Goal: Information Seeking & Learning: Learn about a topic

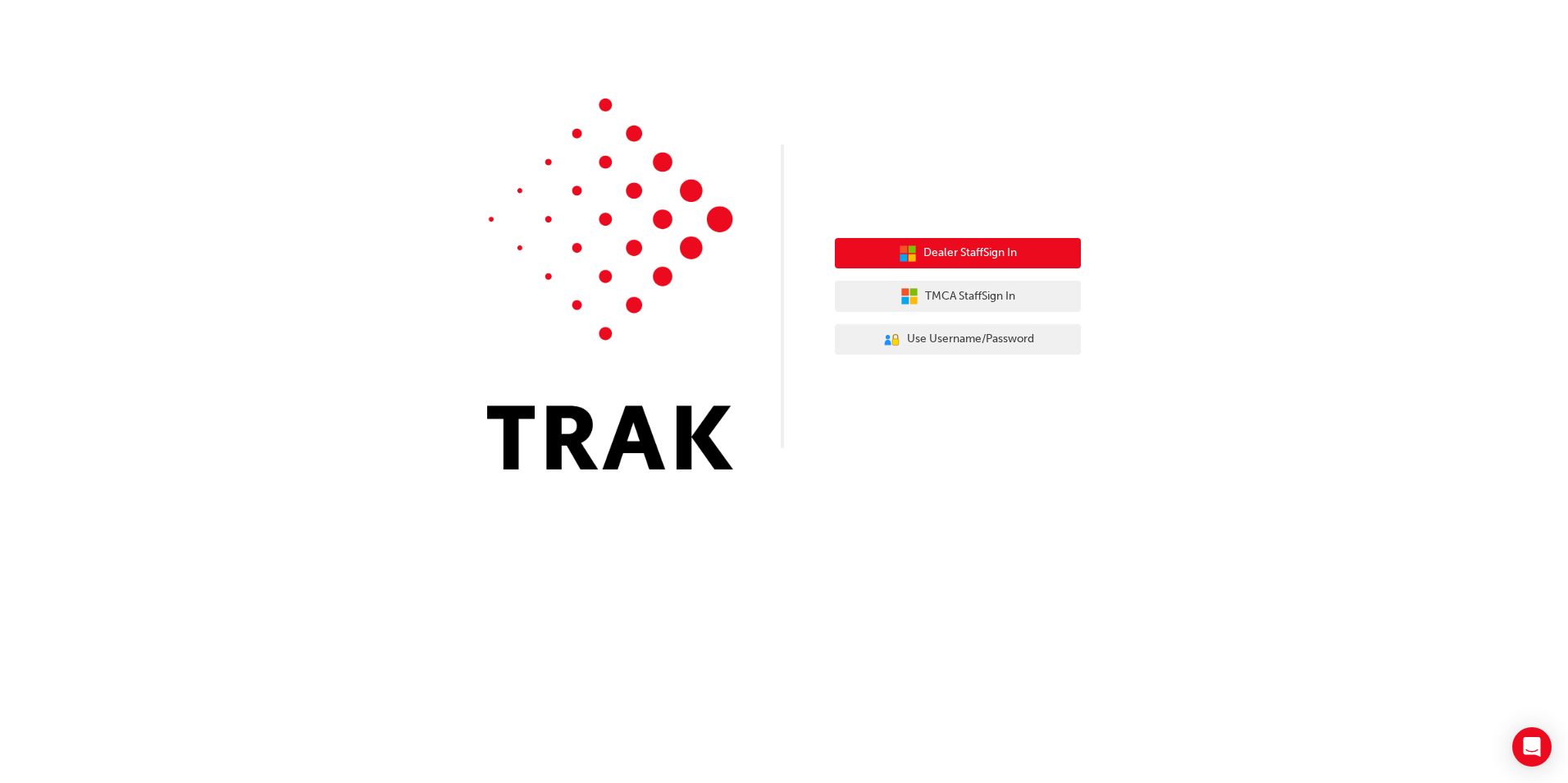
click at [978, 249] on span "Dealer Staff Sign In" at bounding box center [971, 253] width 94 height 19
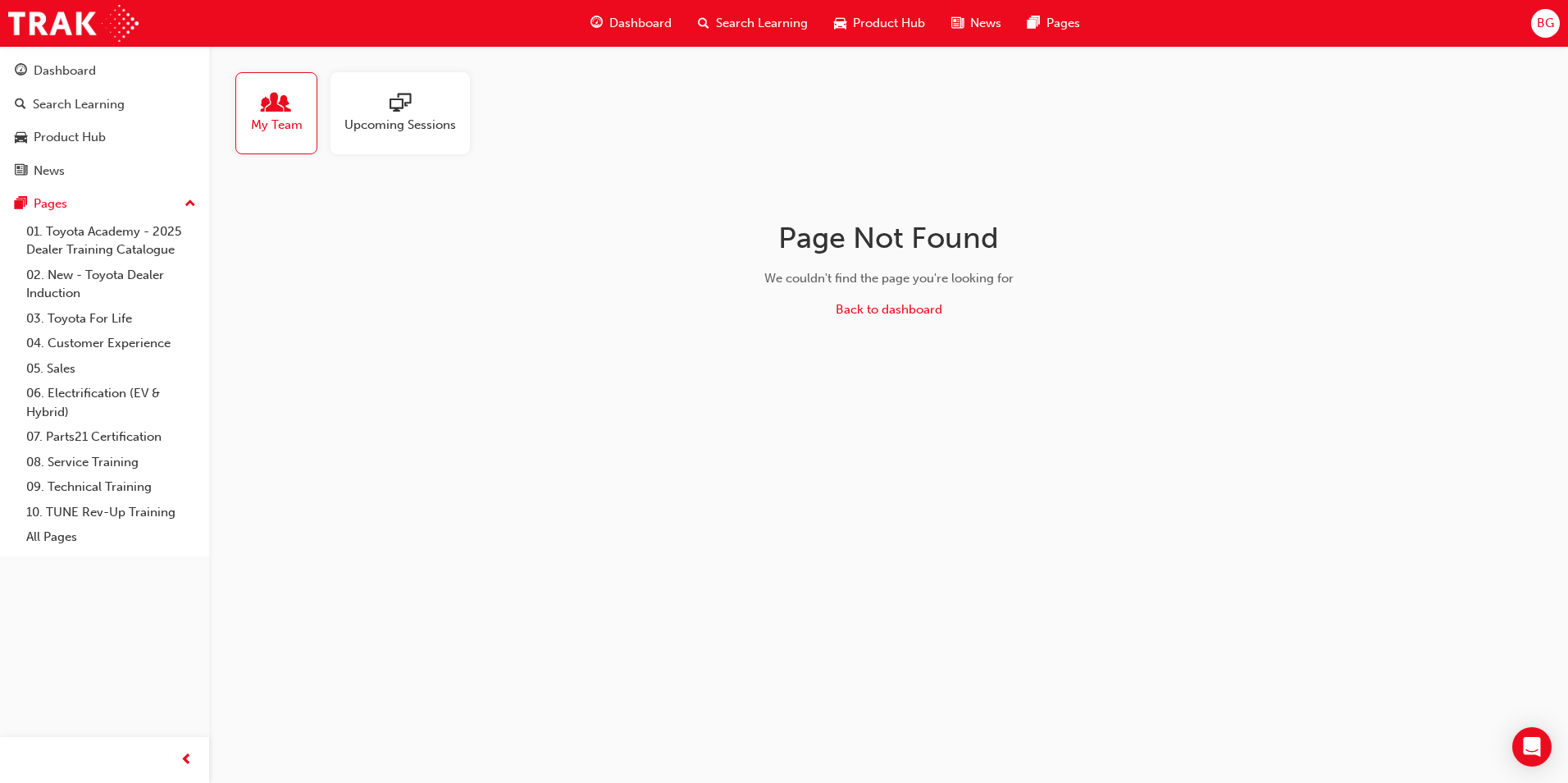
click at [390, 121] on span "Upcoming Sessions" at bounding box center [401, 125] width 112 height 19
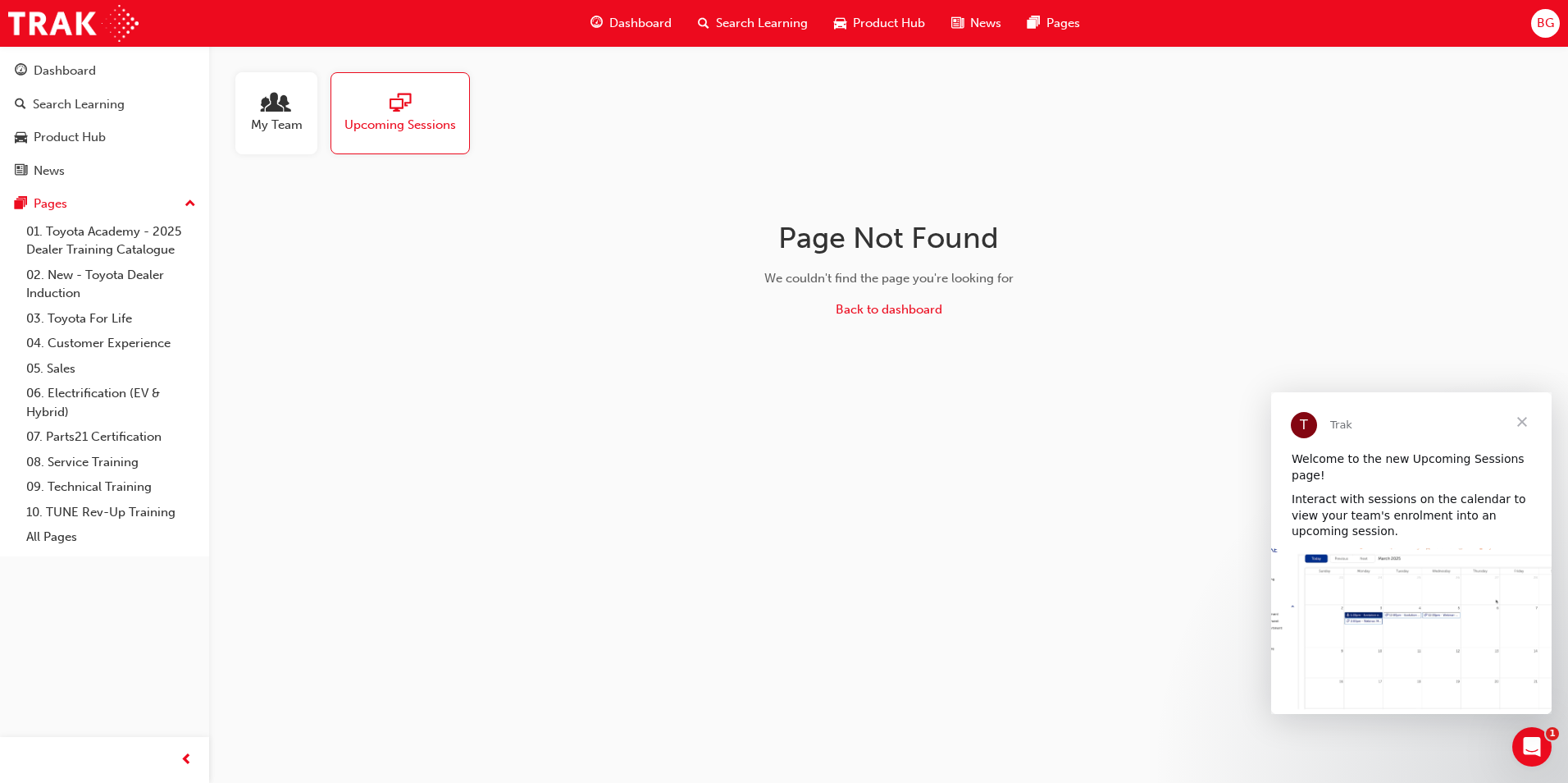
click at [390, 121] on span "Upcoming Sessions" at bounding box center [401, 125] width 112 height 19
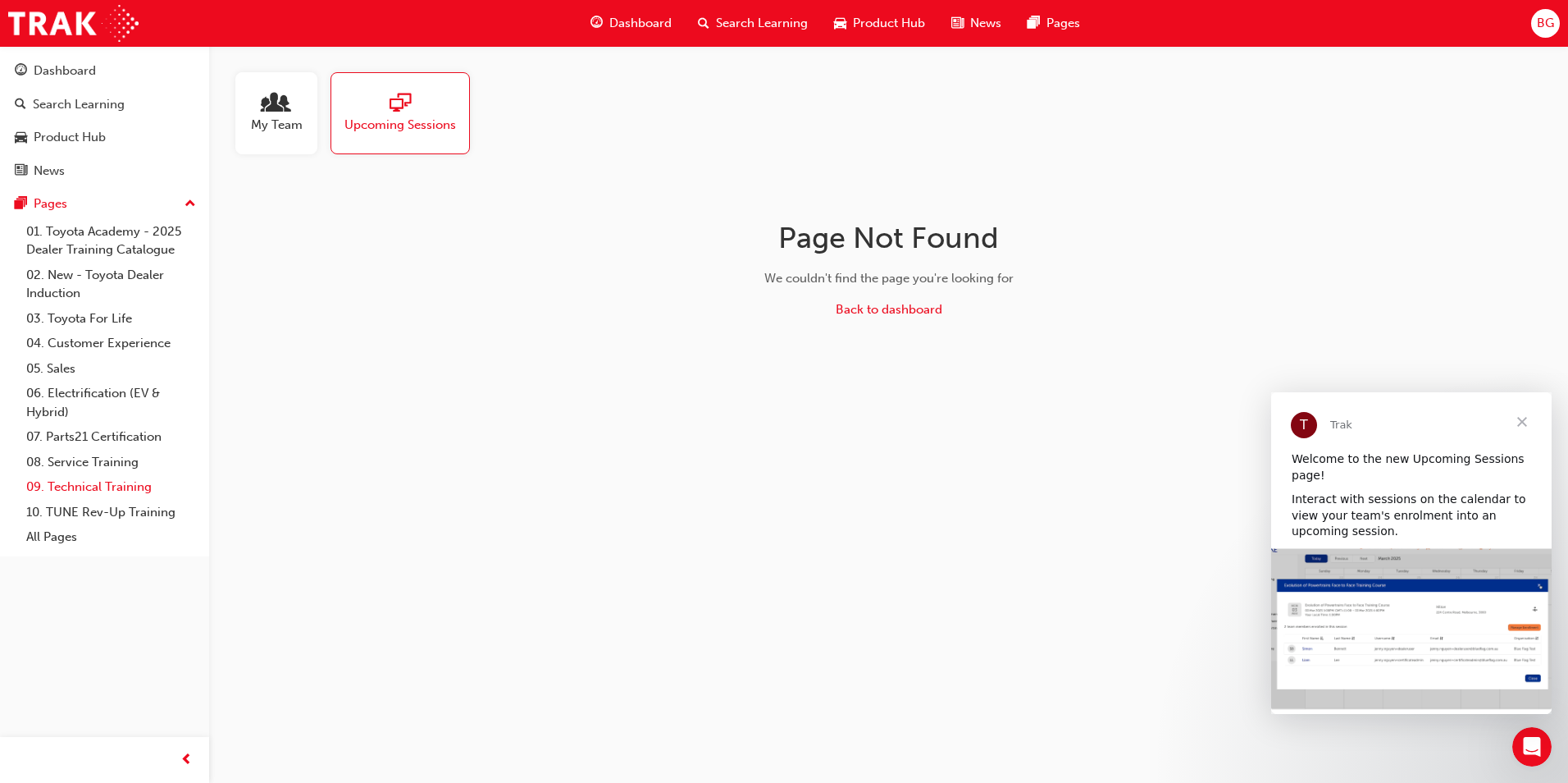
click at [121, 489] on link "09. Technical Training" at bounding box center [111, 486] width 183 height 25
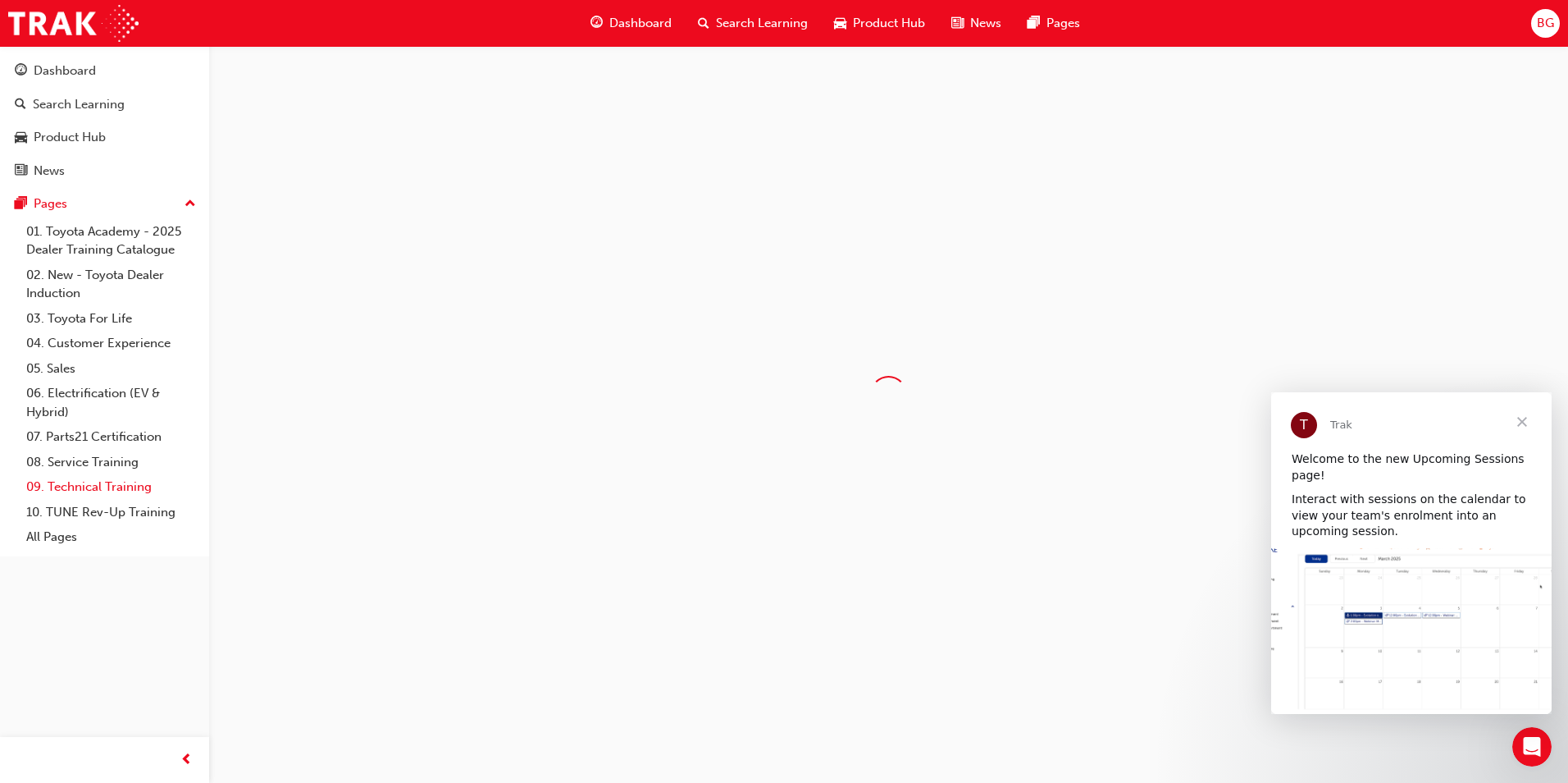
click at [121, 489] on link "09. Technical Training" at bounding box center [111, 486] width 183 height 25
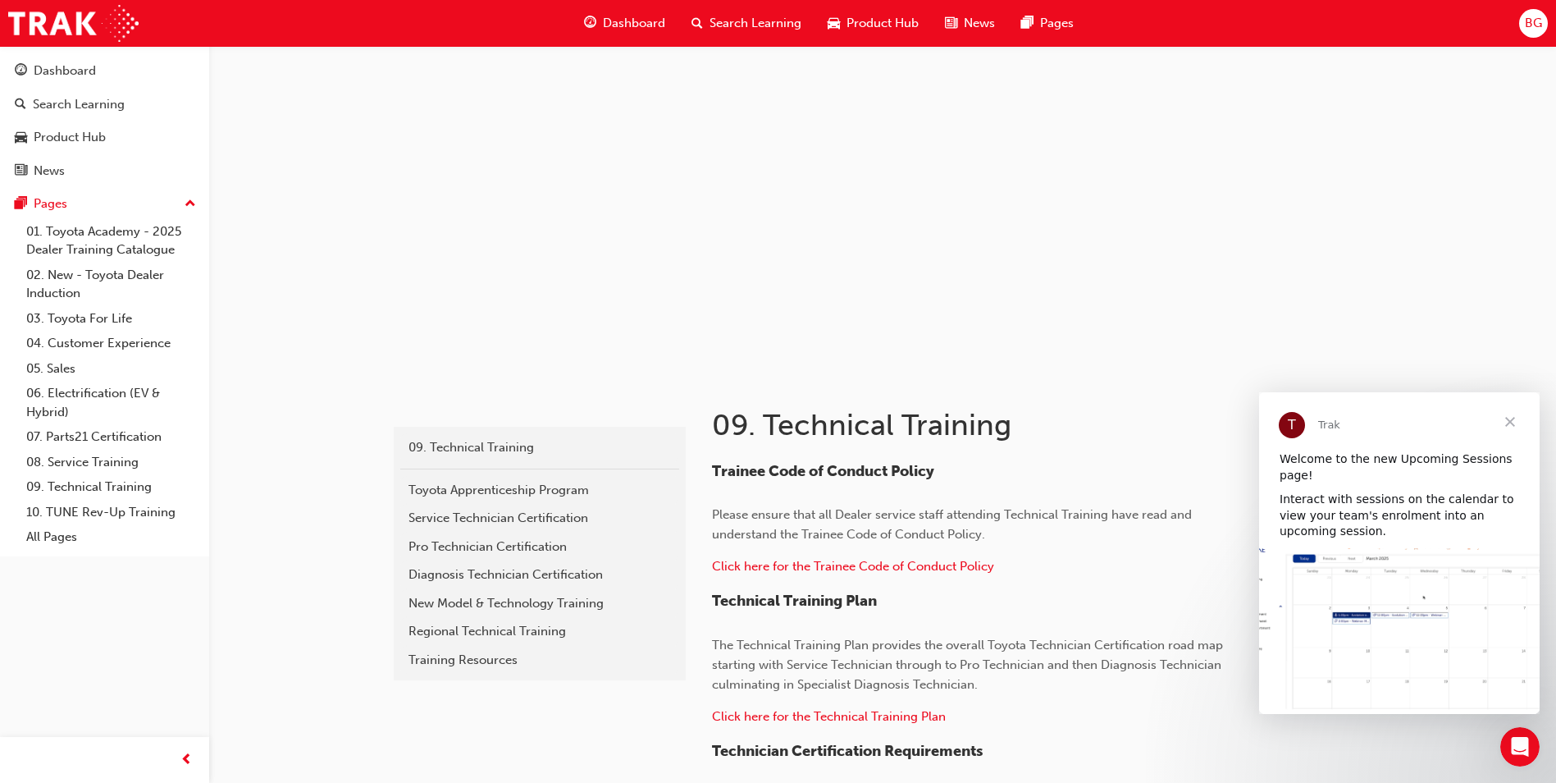
click at [1511, 421] on span "Close" at bounding box center [1510, 421] width 59 height 59
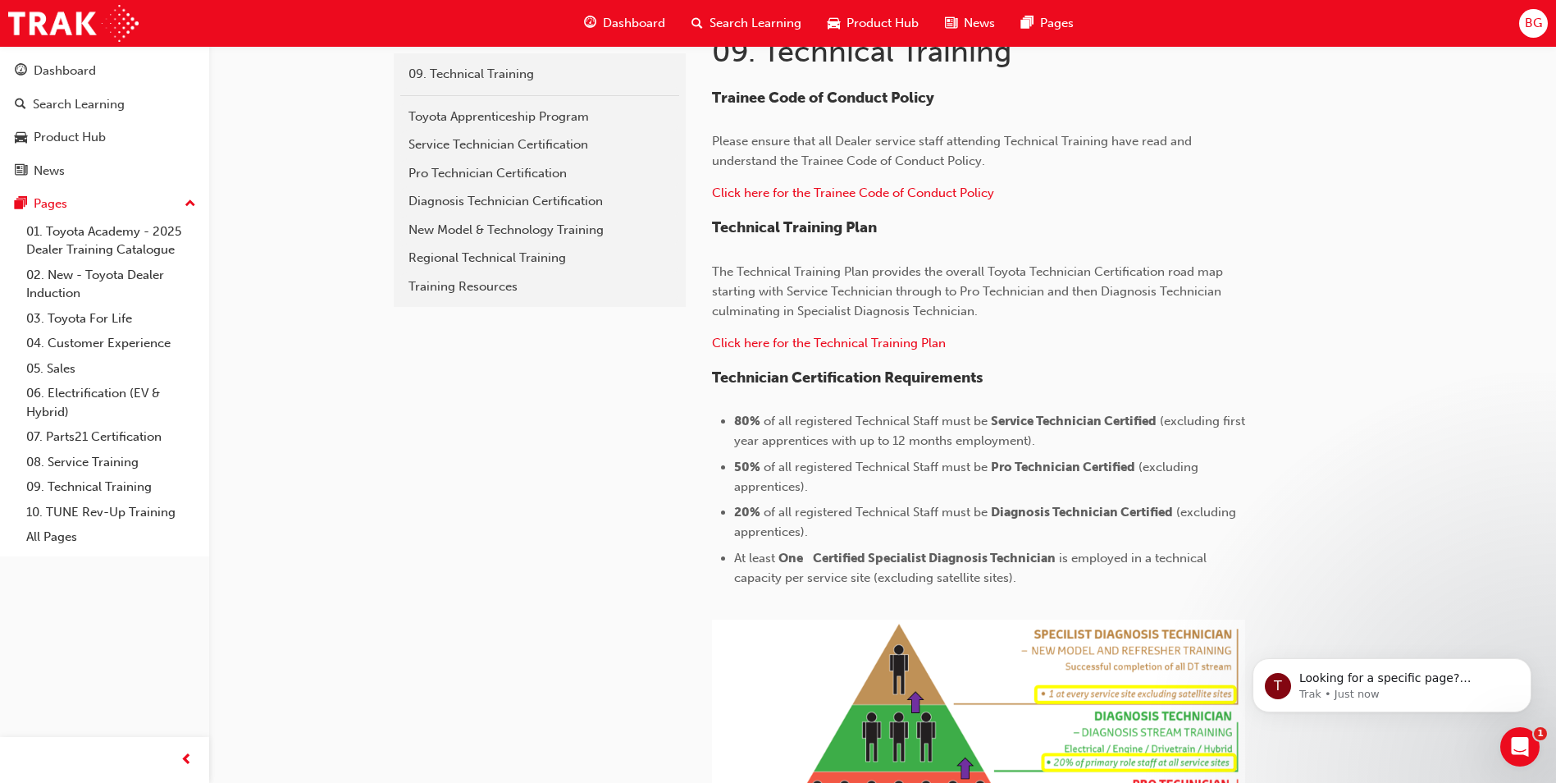
scroll to position [291, 0]
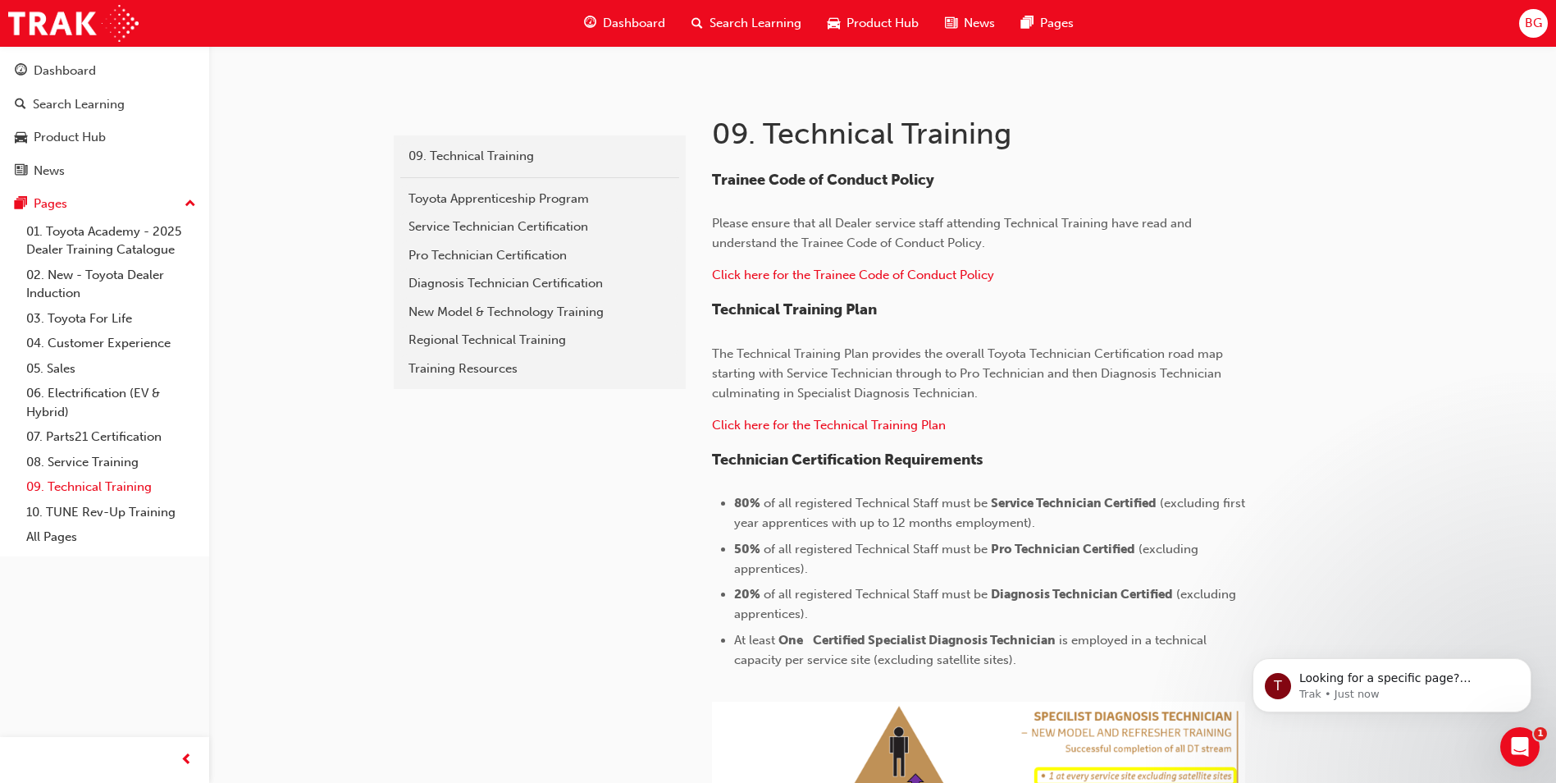
click at [131, 490] on link "09. Technical Training" at bounding box center [111, 486] width 183 height 25
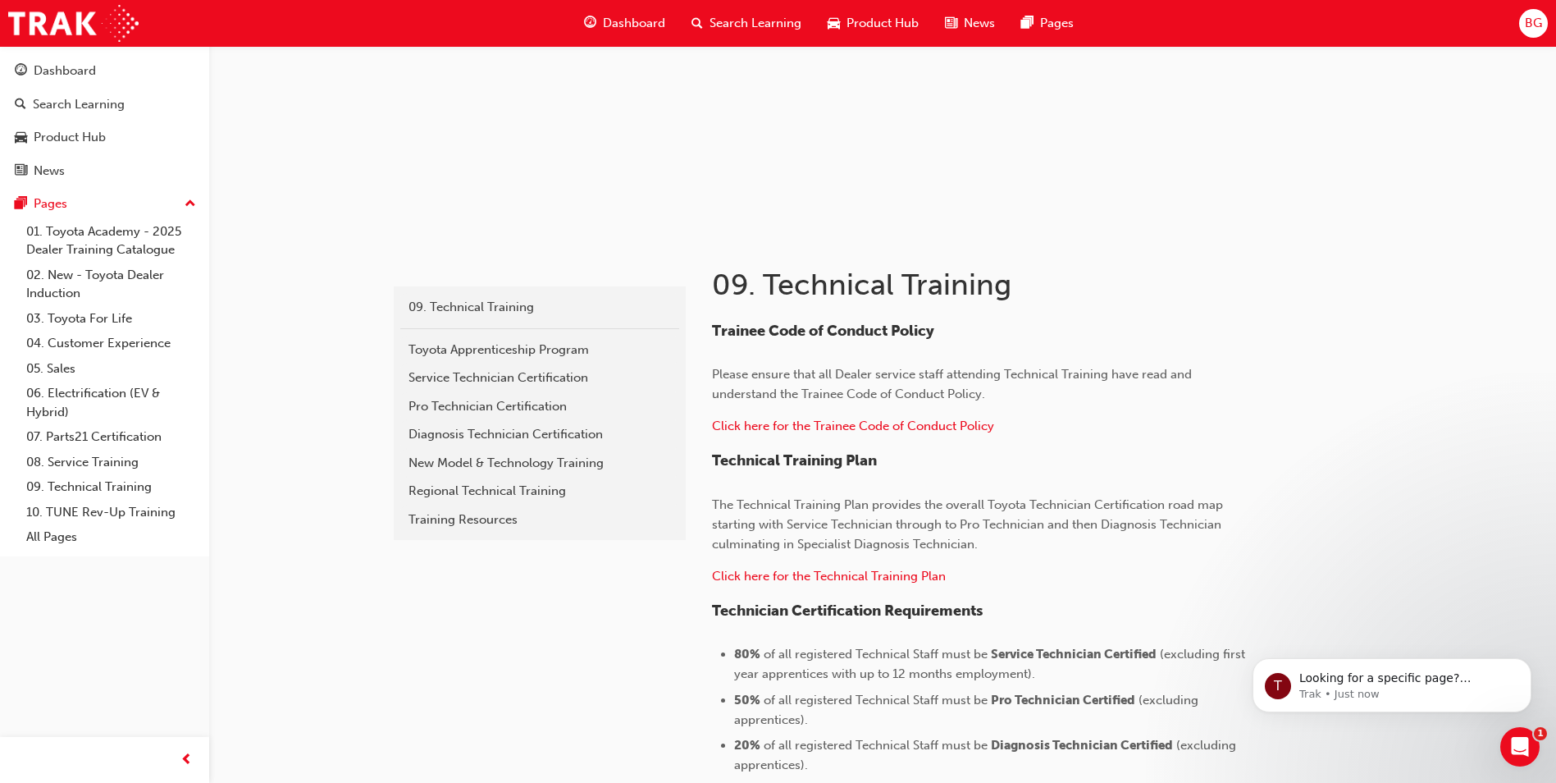
scroll to position [127, 0]
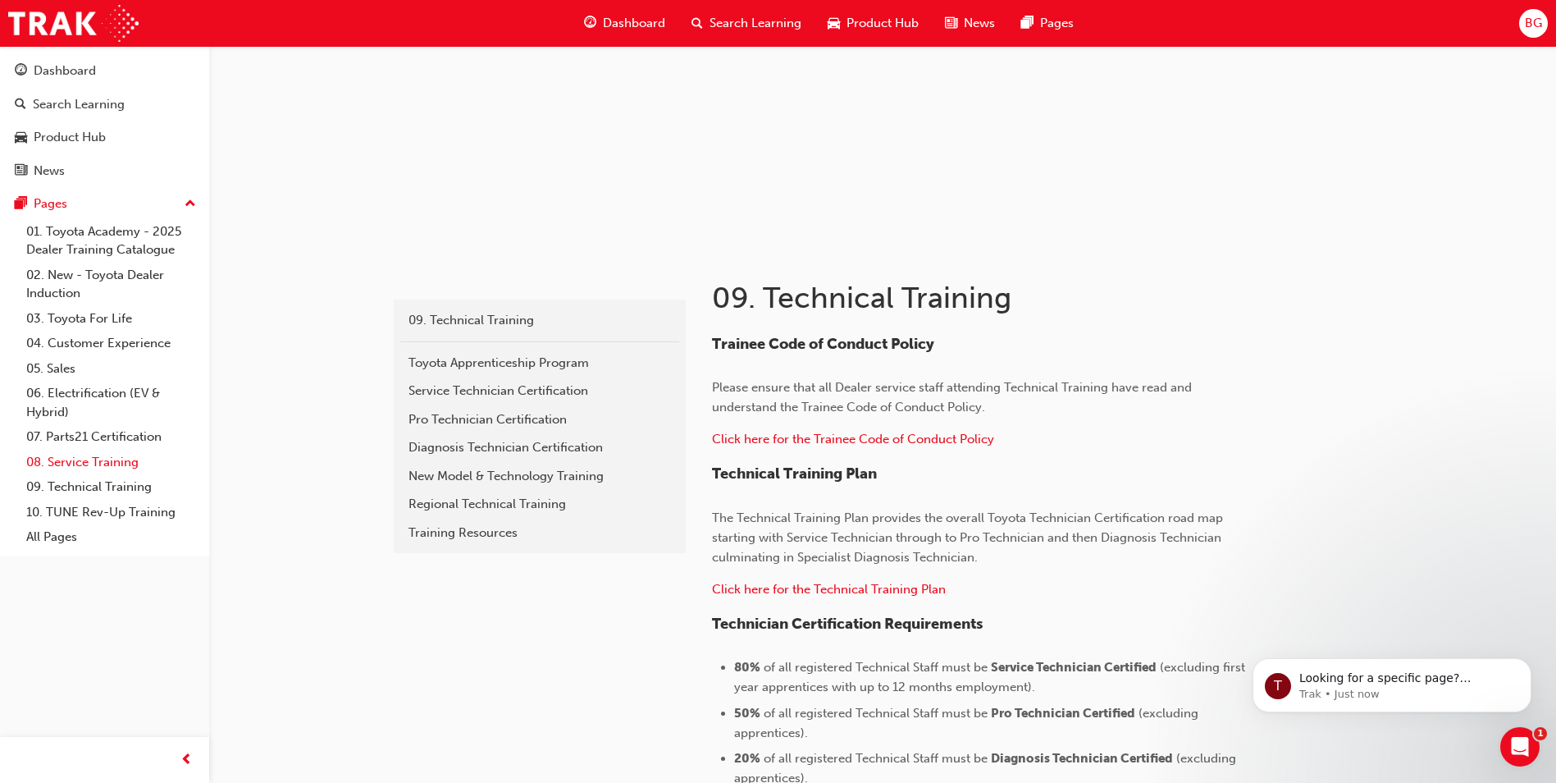
click at [107, 466] on link "08. Service Training" at bounding box center [111, 462] width 183 height 25
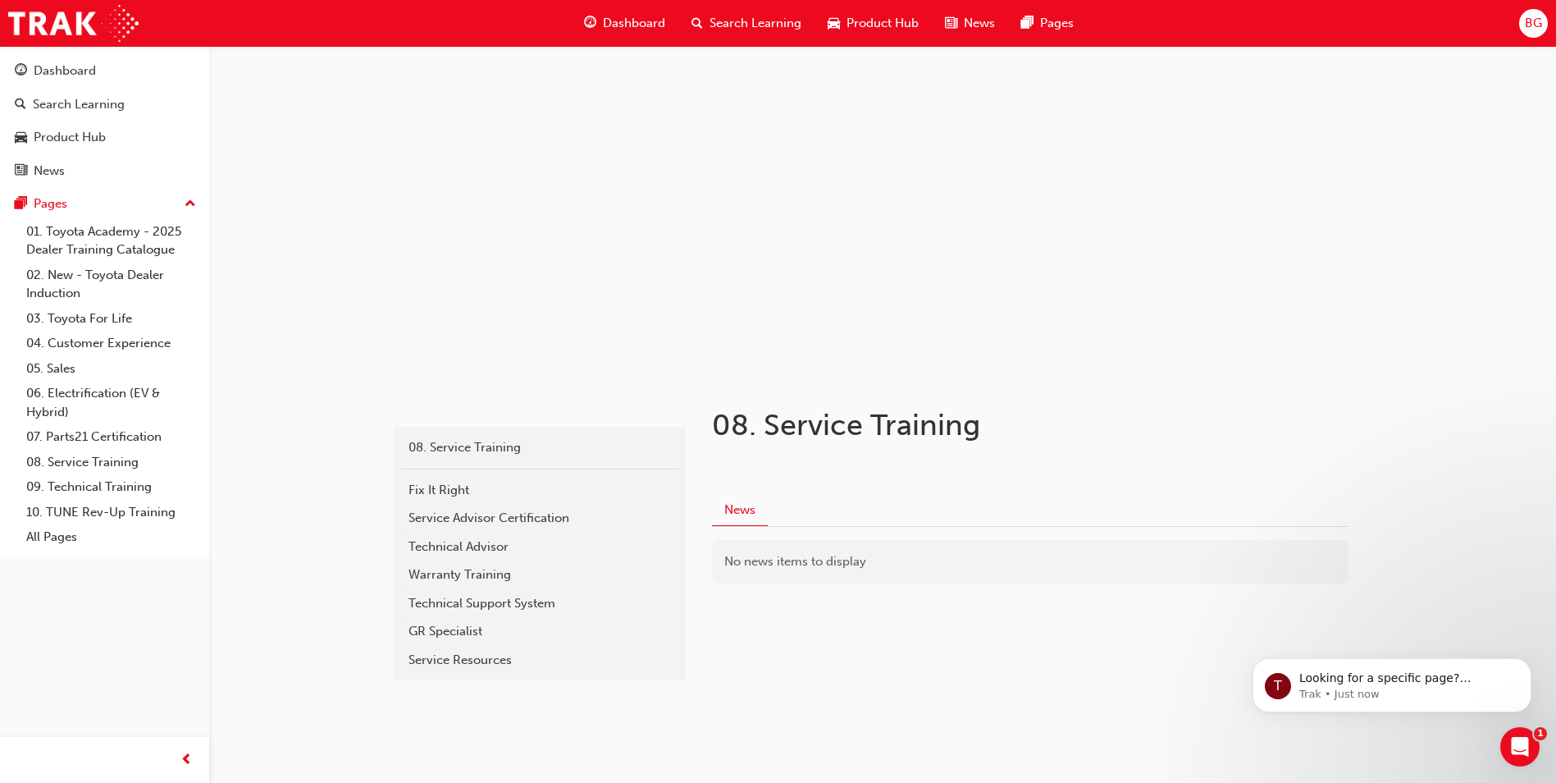
scroll to position [4, 0]
click at [779, 25] on span "Search Learning" at bounding box center [756, 23] width 92 height 19
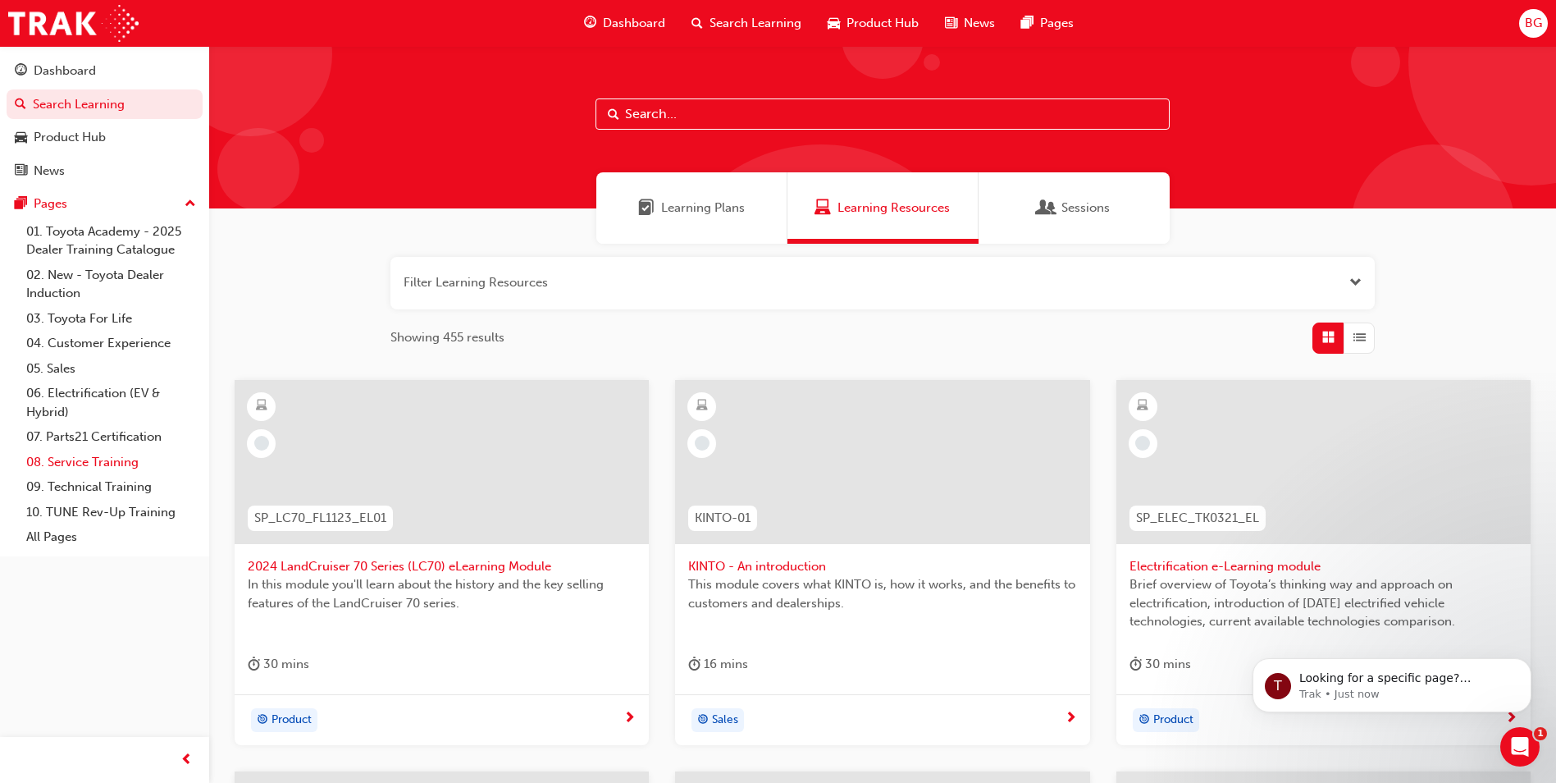
click at [84, 466] on link "08. Service Training" at bounding box center [111, 462] width 183 height 25
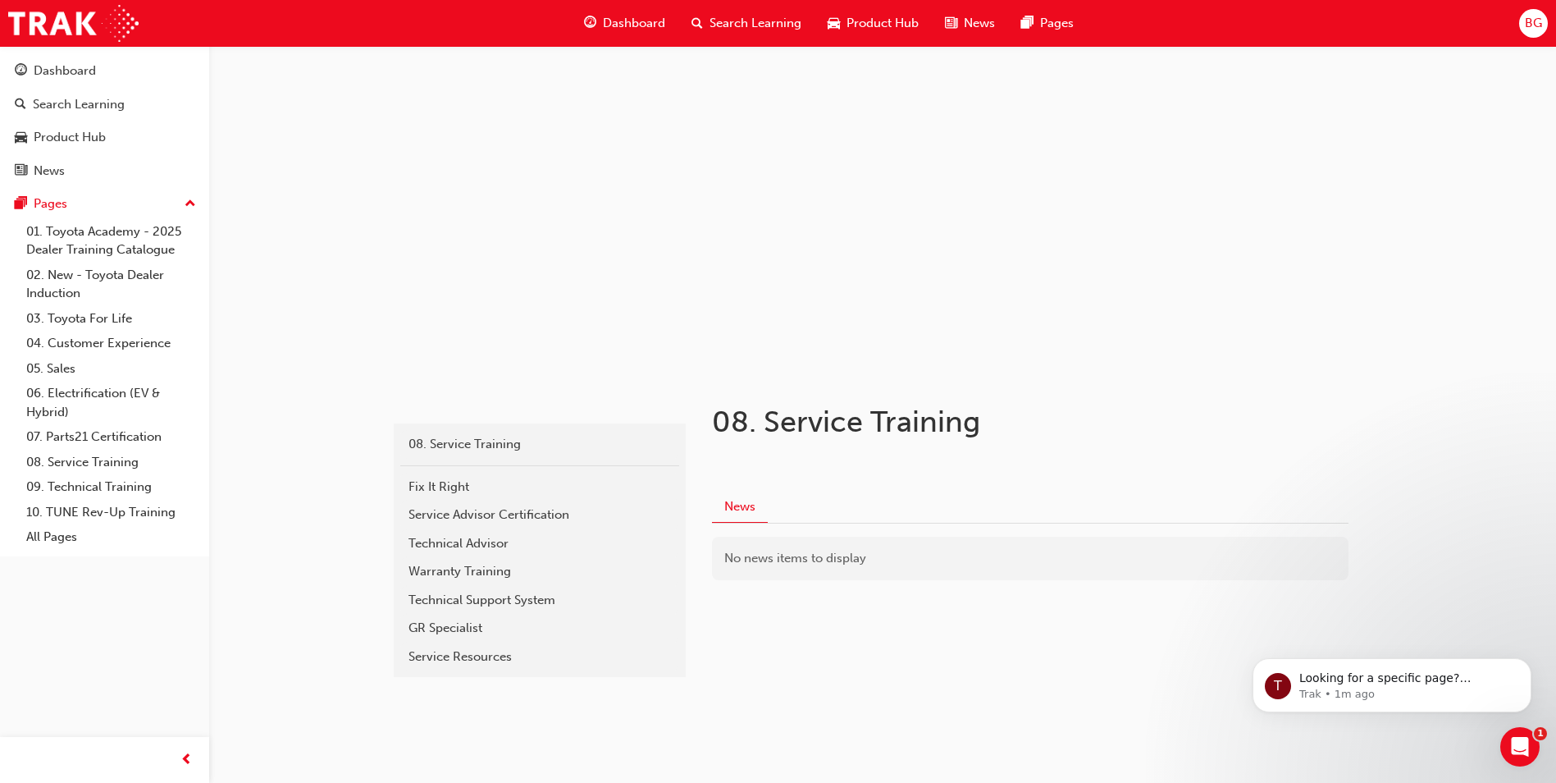
scroll to position [4, 0]
click at [96, 493] on link "09. Technical Training" at bounding box center [111, 486] width 183 height 25
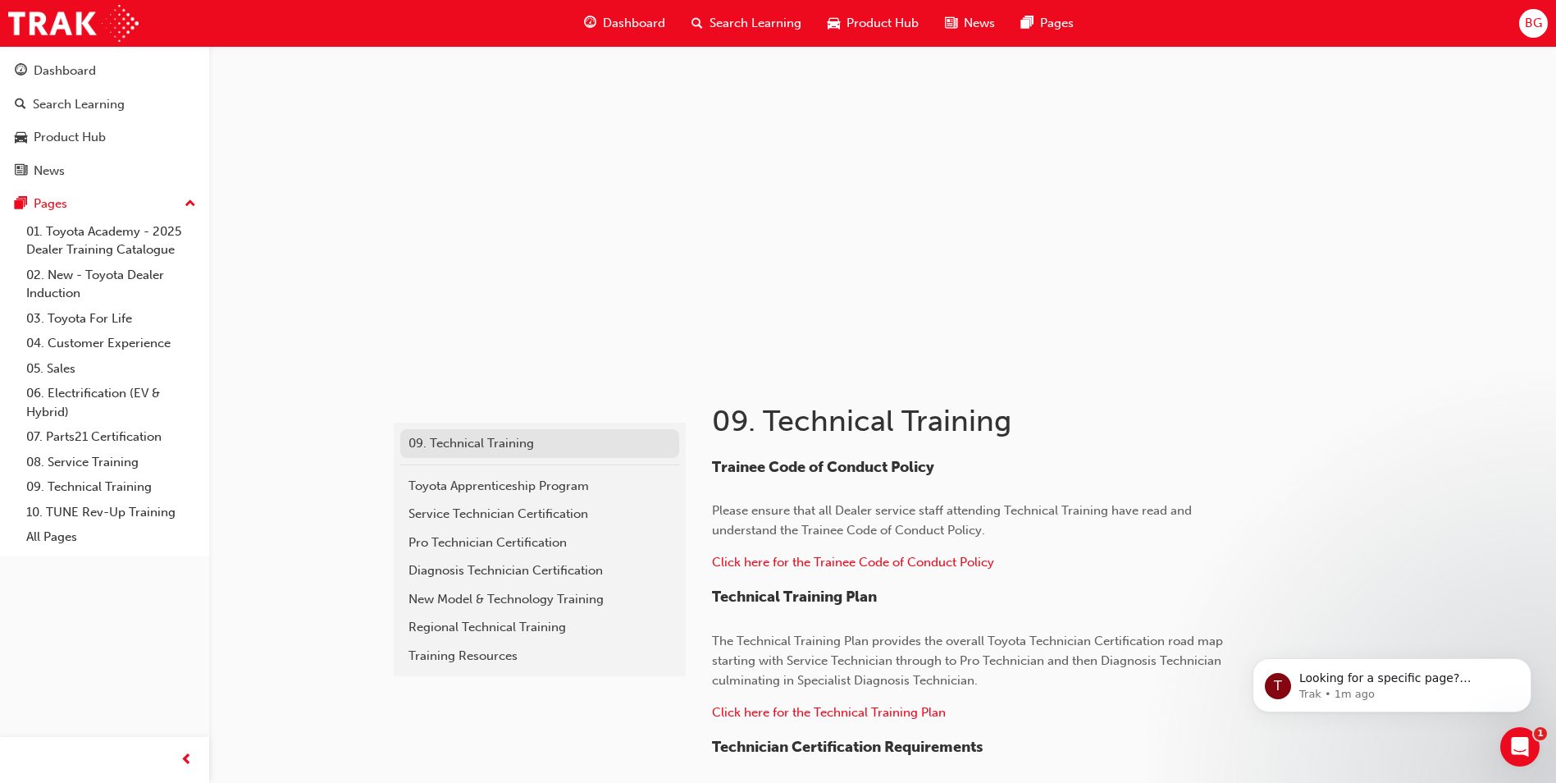
click at [477, 446] on div "09. Technical Training" at bounding box center [540, 443] width 263 height 19
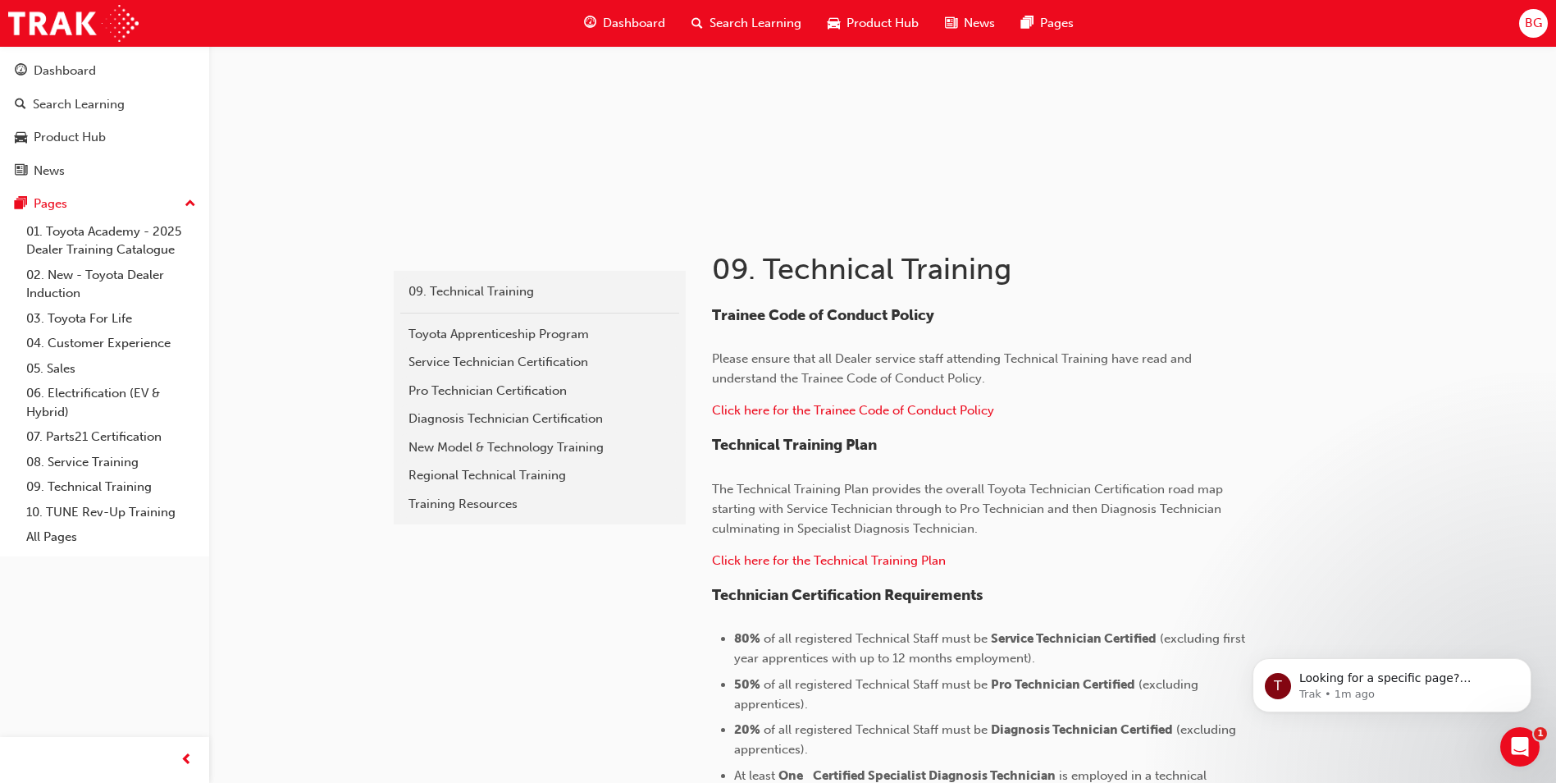
scroll to position [250, 0]
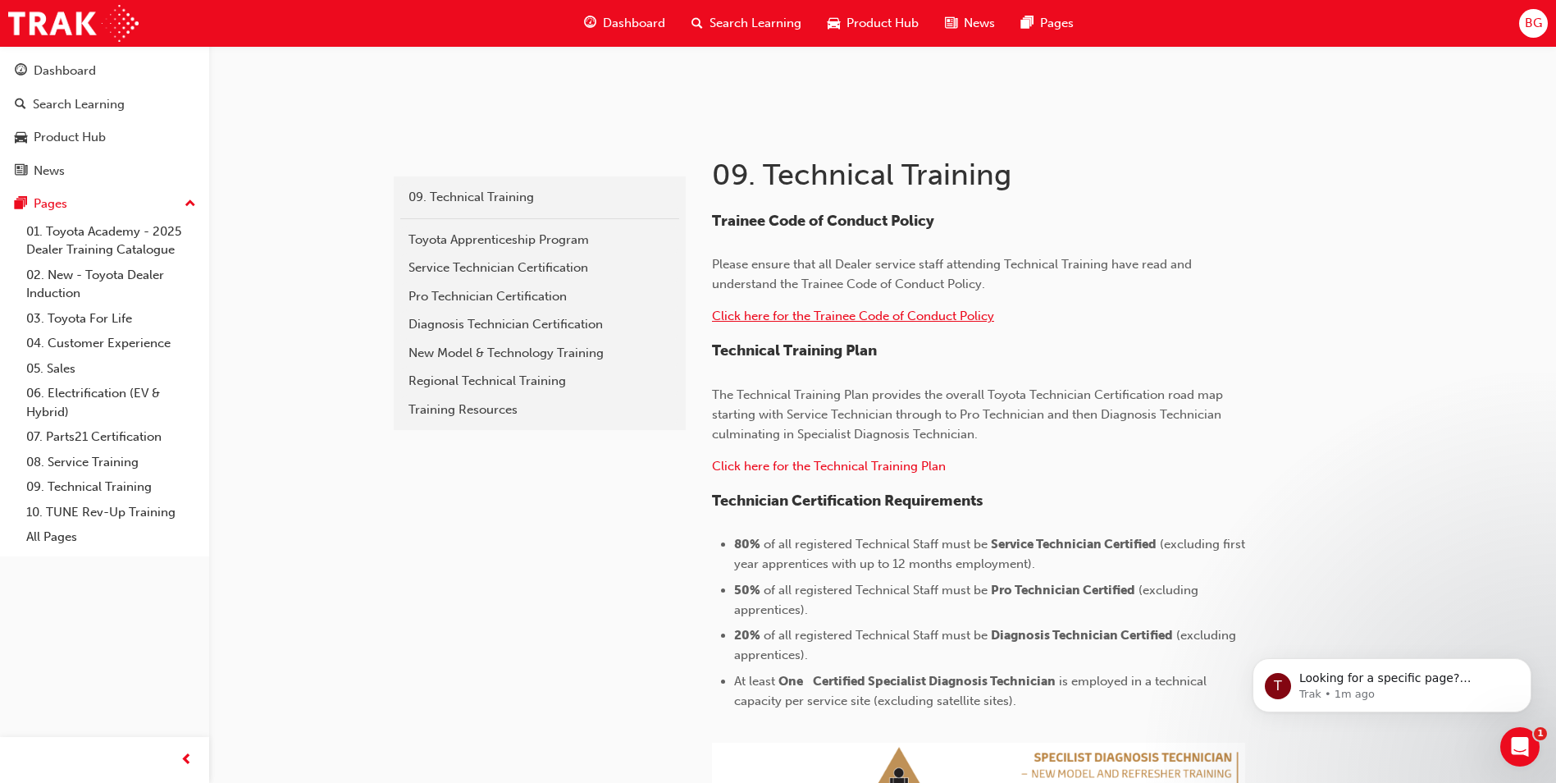
click at [821, 323] on span "Click here for the Trainee Code of Conduct Policy" at bounding box center [853, 315] width 282 height 15
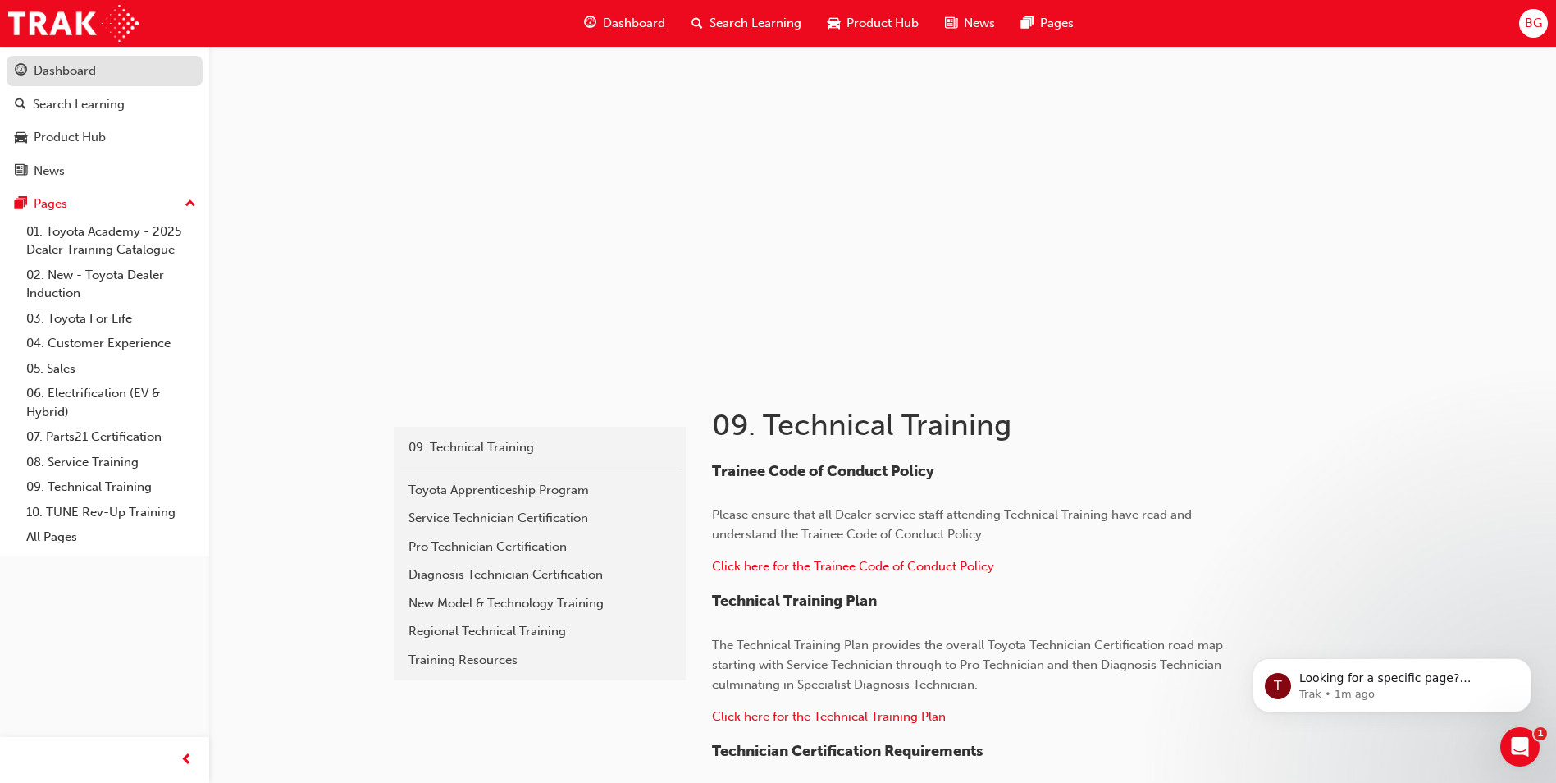
click at [79, 69] on div "Dashboard" at bounding box center [65, 71] width 62 height 19
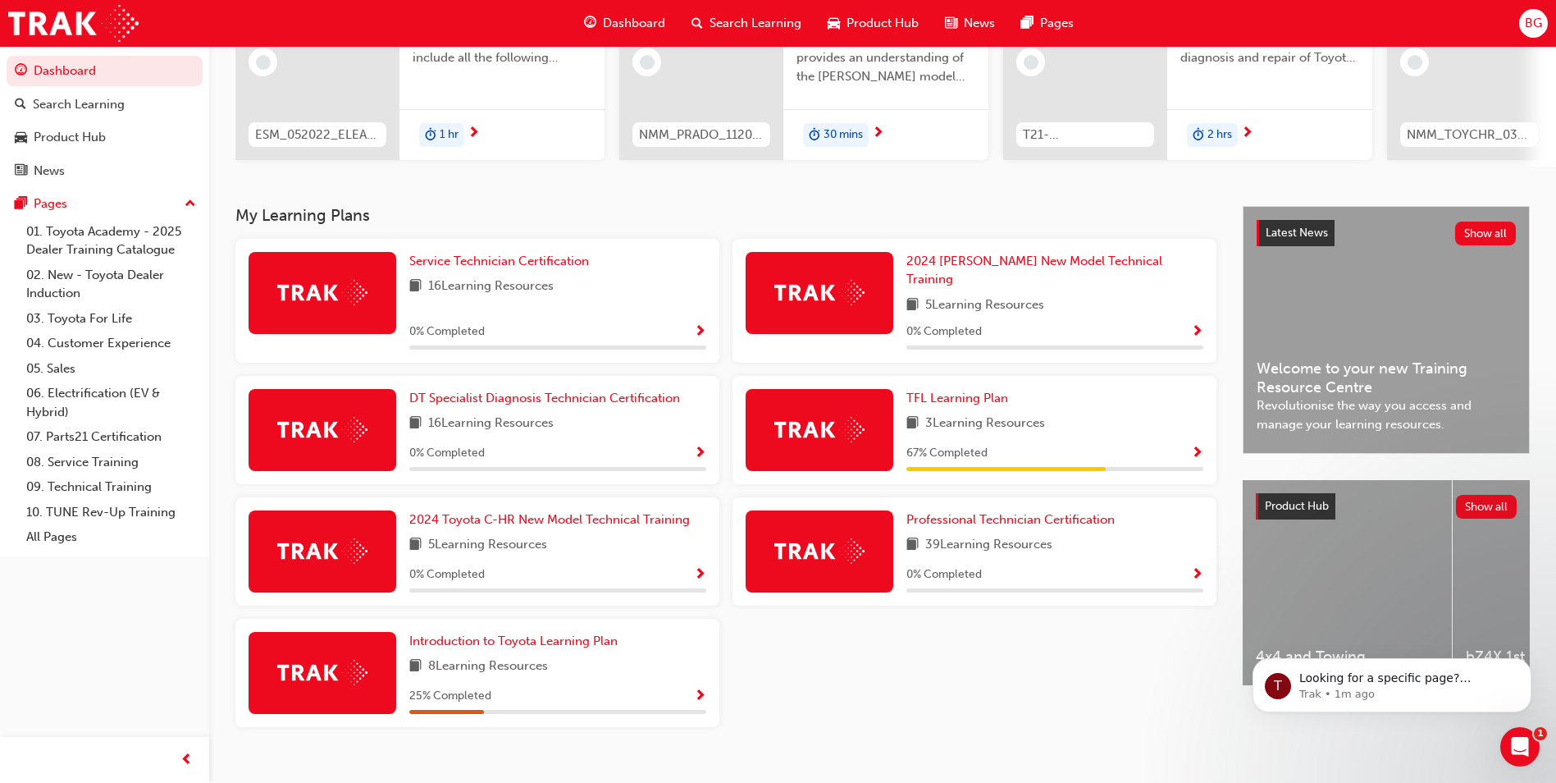
scroll to position [227, 0]
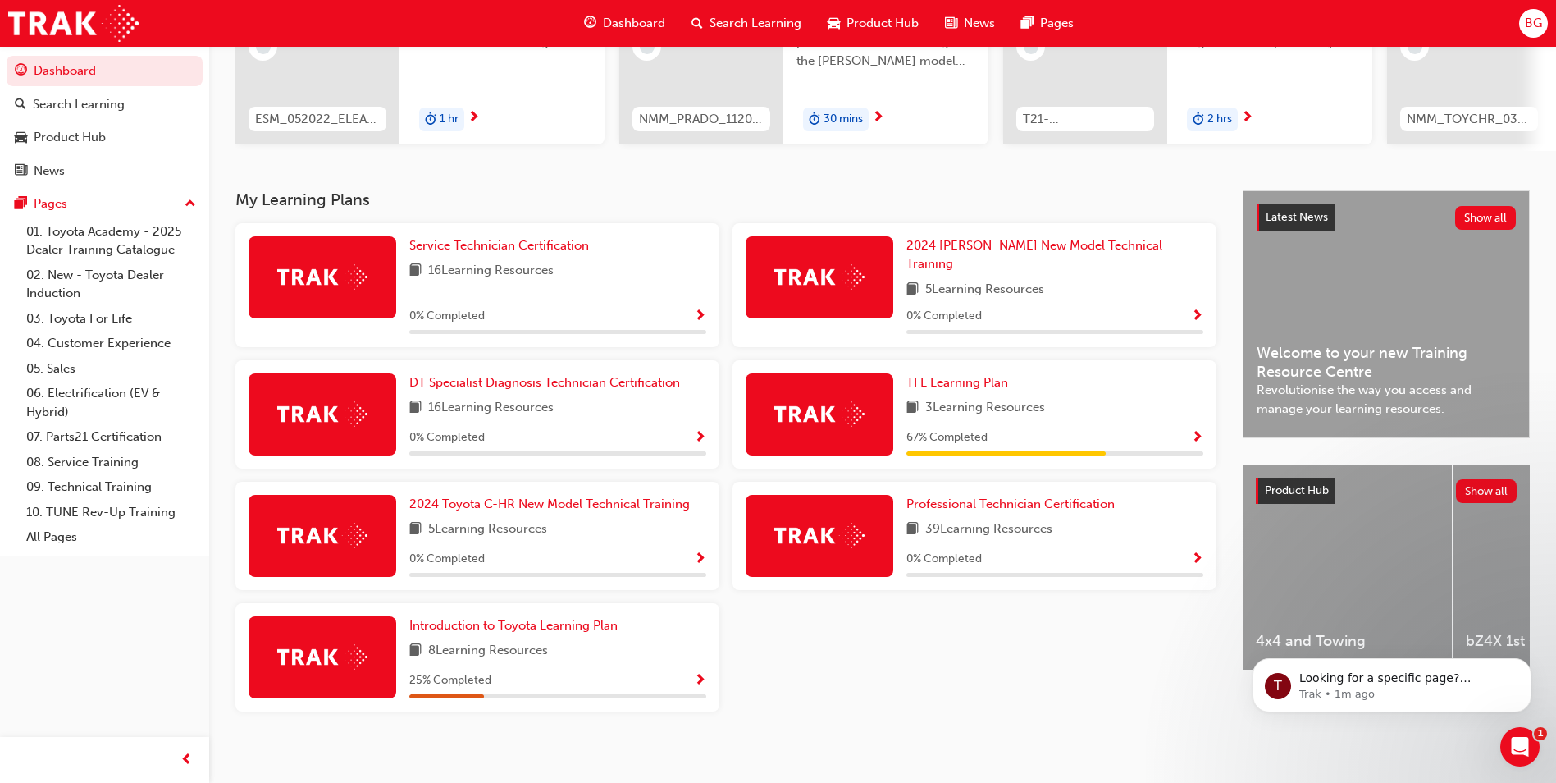
click at [346, 285] on img at bounding box center [322, 276] width 90 height 25
click at [445, 253] on span "Service Technician Certification" at bounding box center [499, 245] width 180 height 15
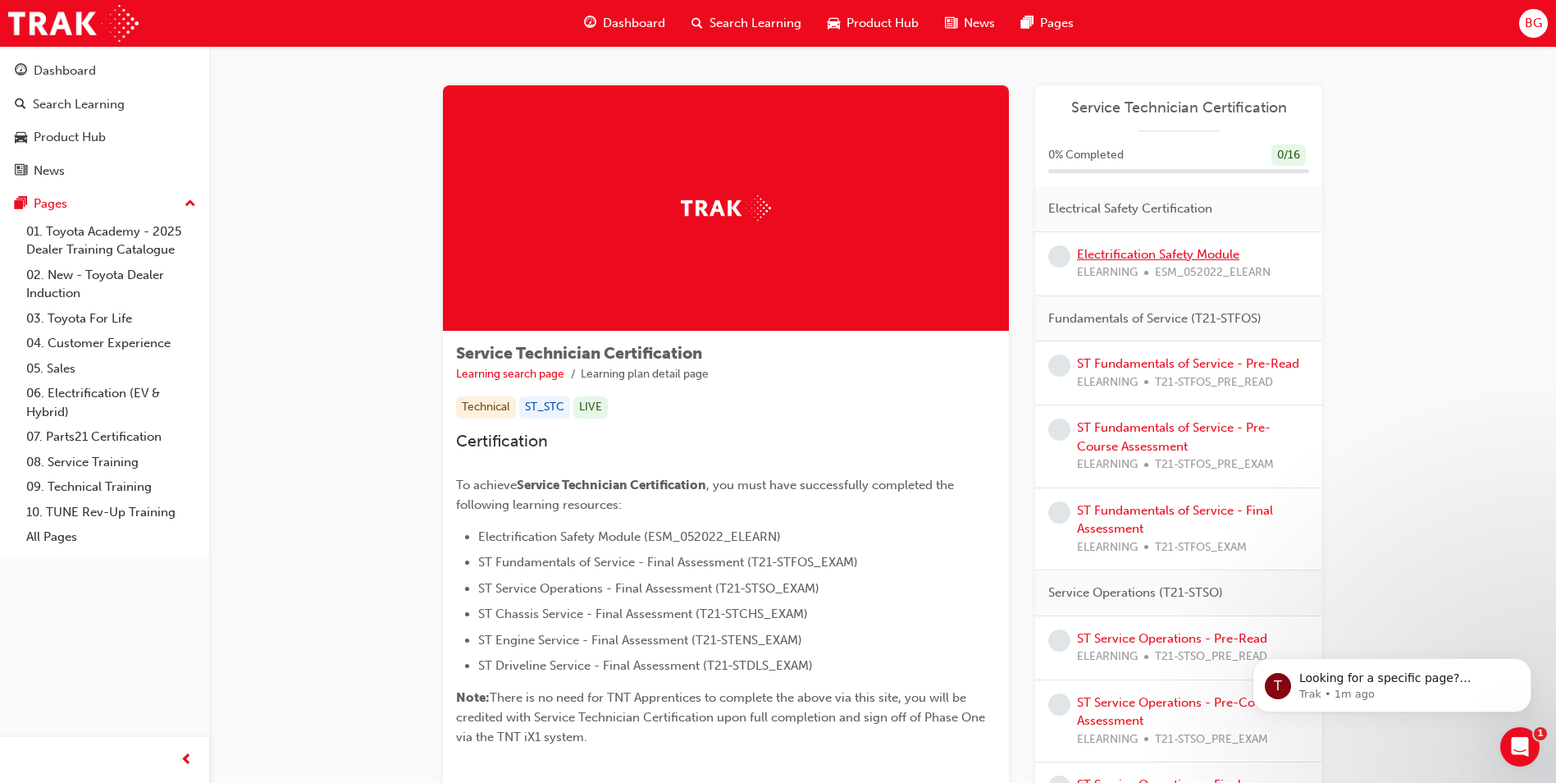
click at [1082, 253] on link "Electrification Safety Module" at bounding box center [1158, 254] width 162 height 15
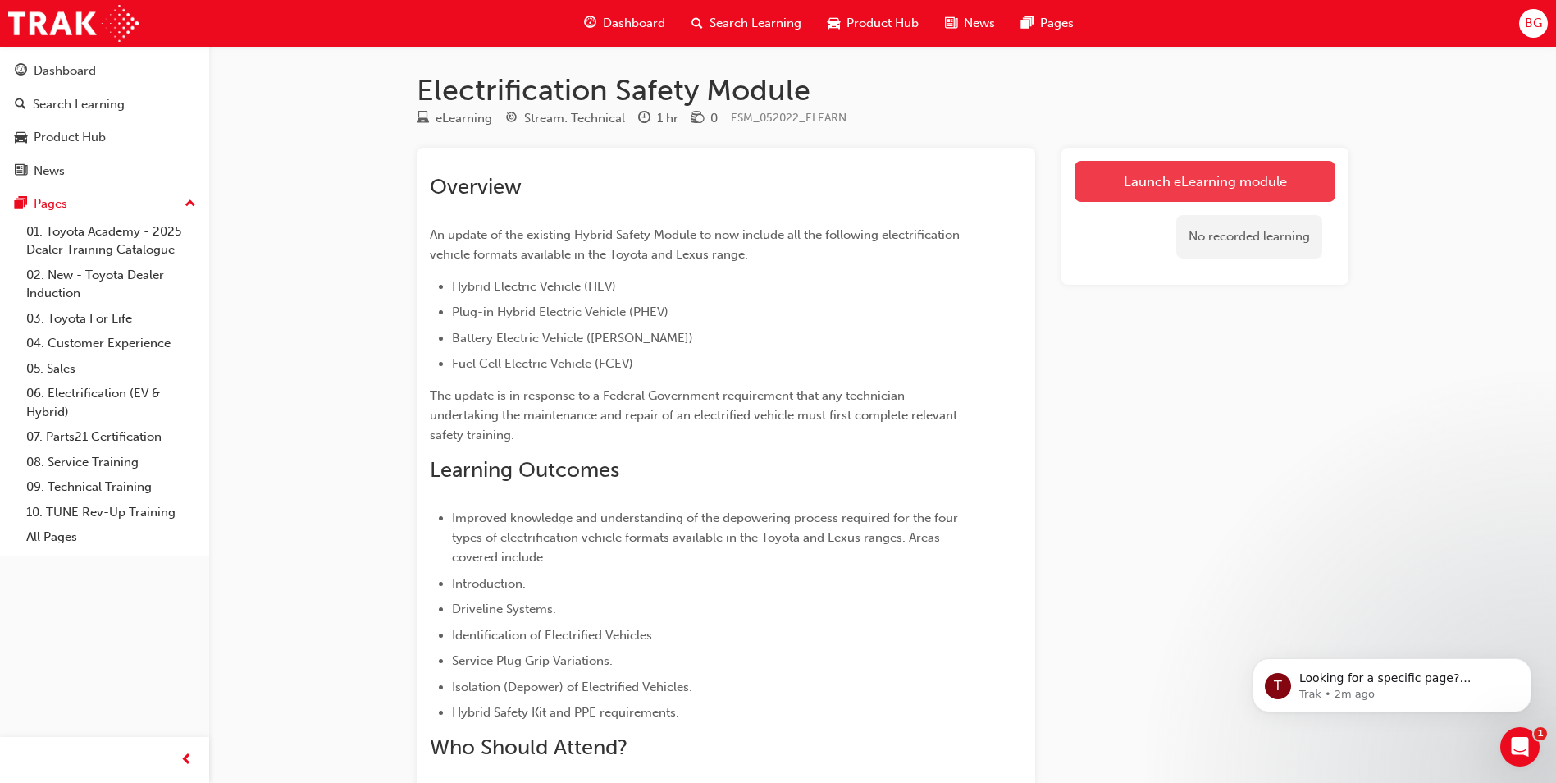
click at [1194, 188] on link "Launch eLearning module" at bounding box center [1205, 181] width 261 height 41
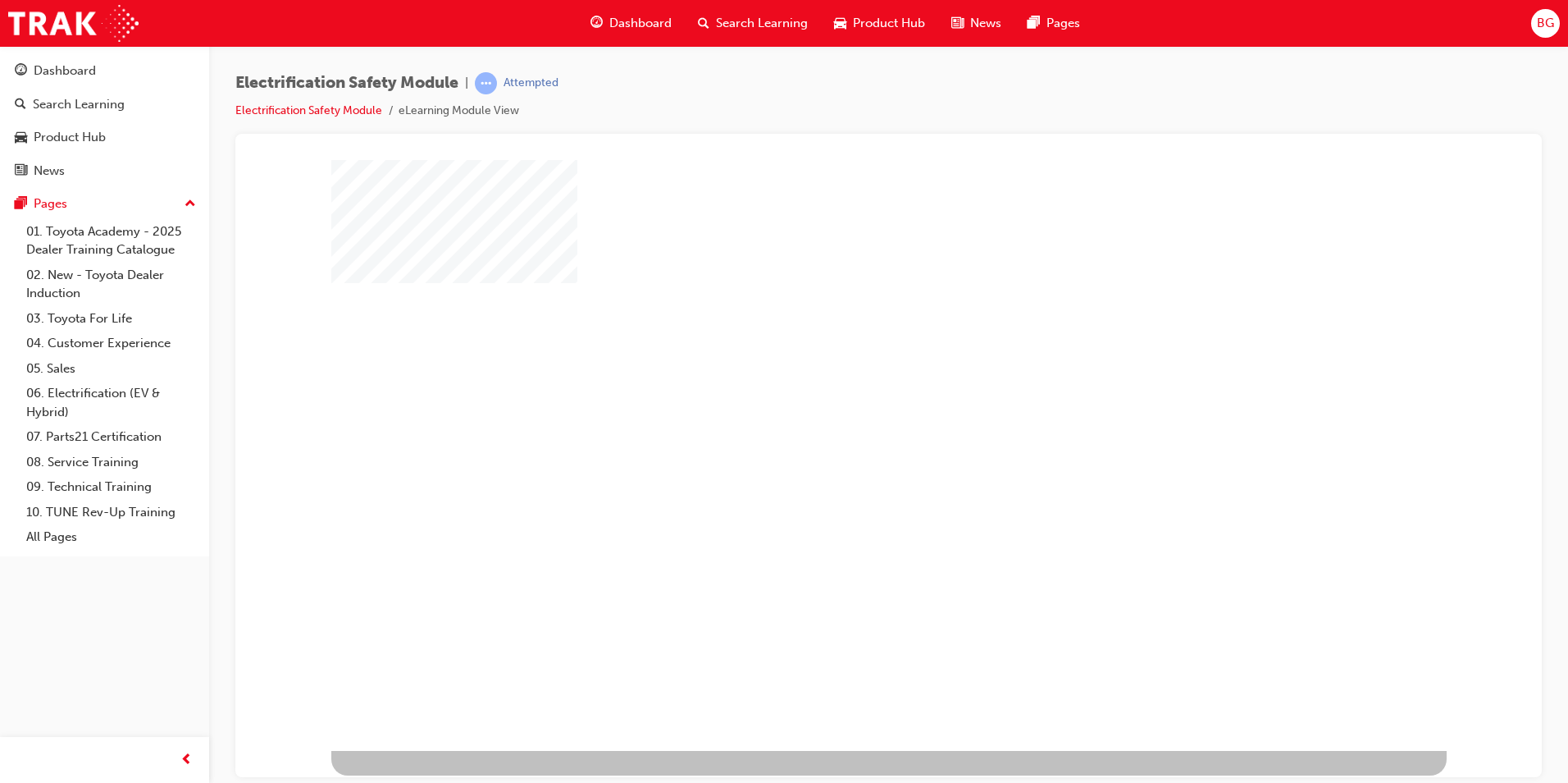
click at [842, 407] on div "play" at bounding box center [842, 407] width 0 height 0
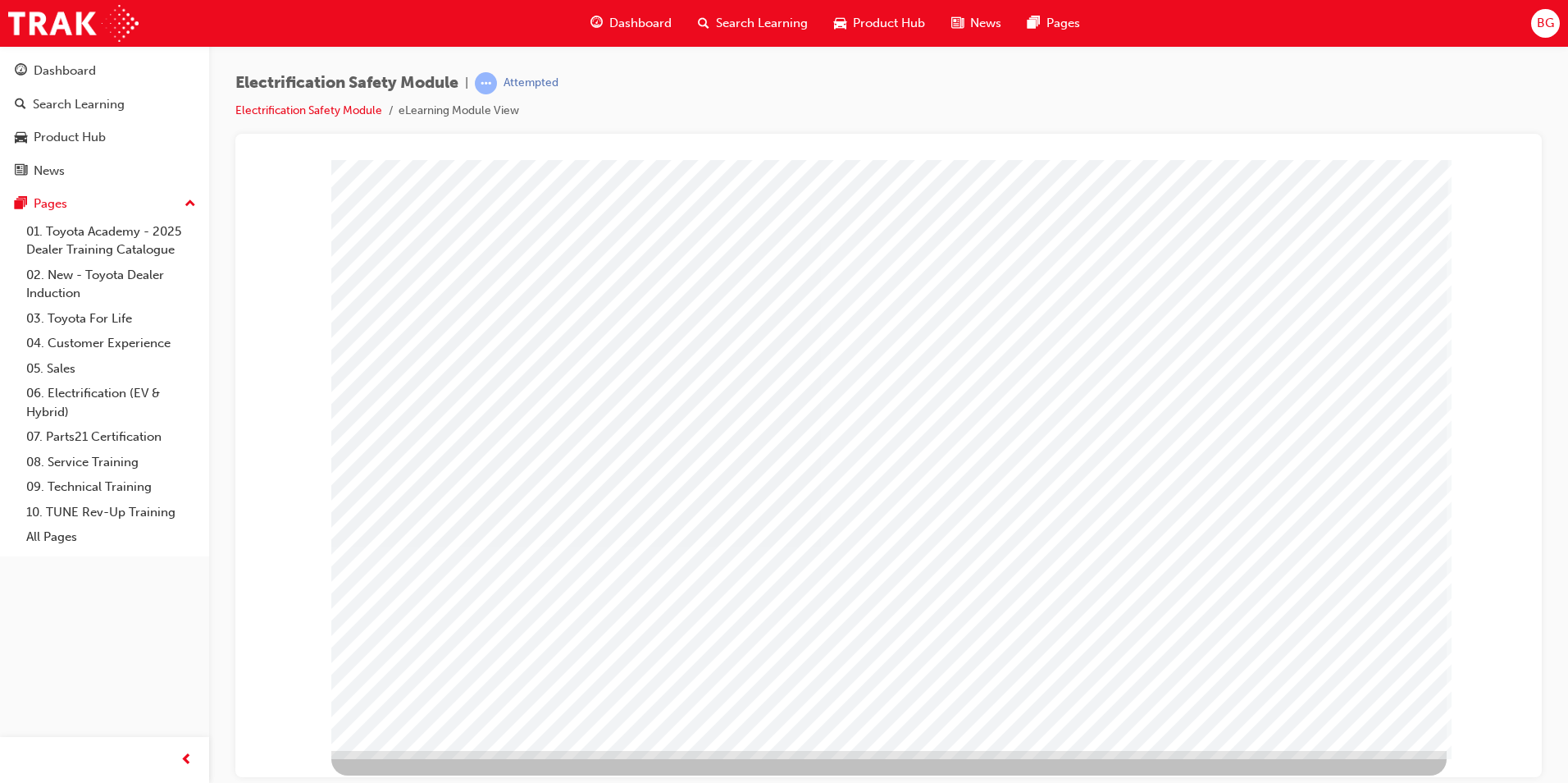
drag, startPoint x: 1299, startPoint y: 695, endPoint x: 1333, endPoint y: 230, distance: 466.3
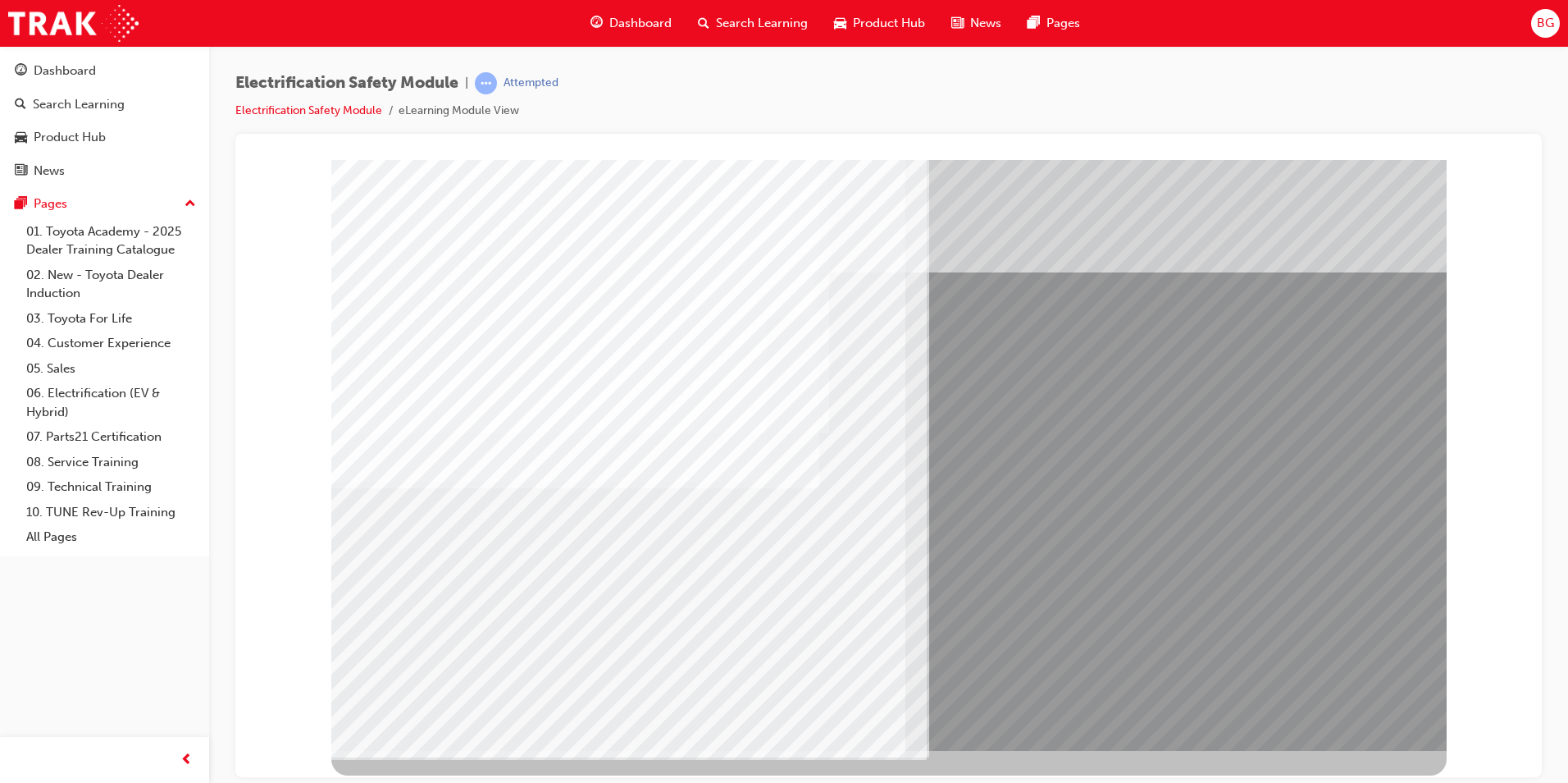
drag, startPoint x: 1331, startPoint y: 715, endPoint x: 1238, endPoint y: 714, distance: 92.7
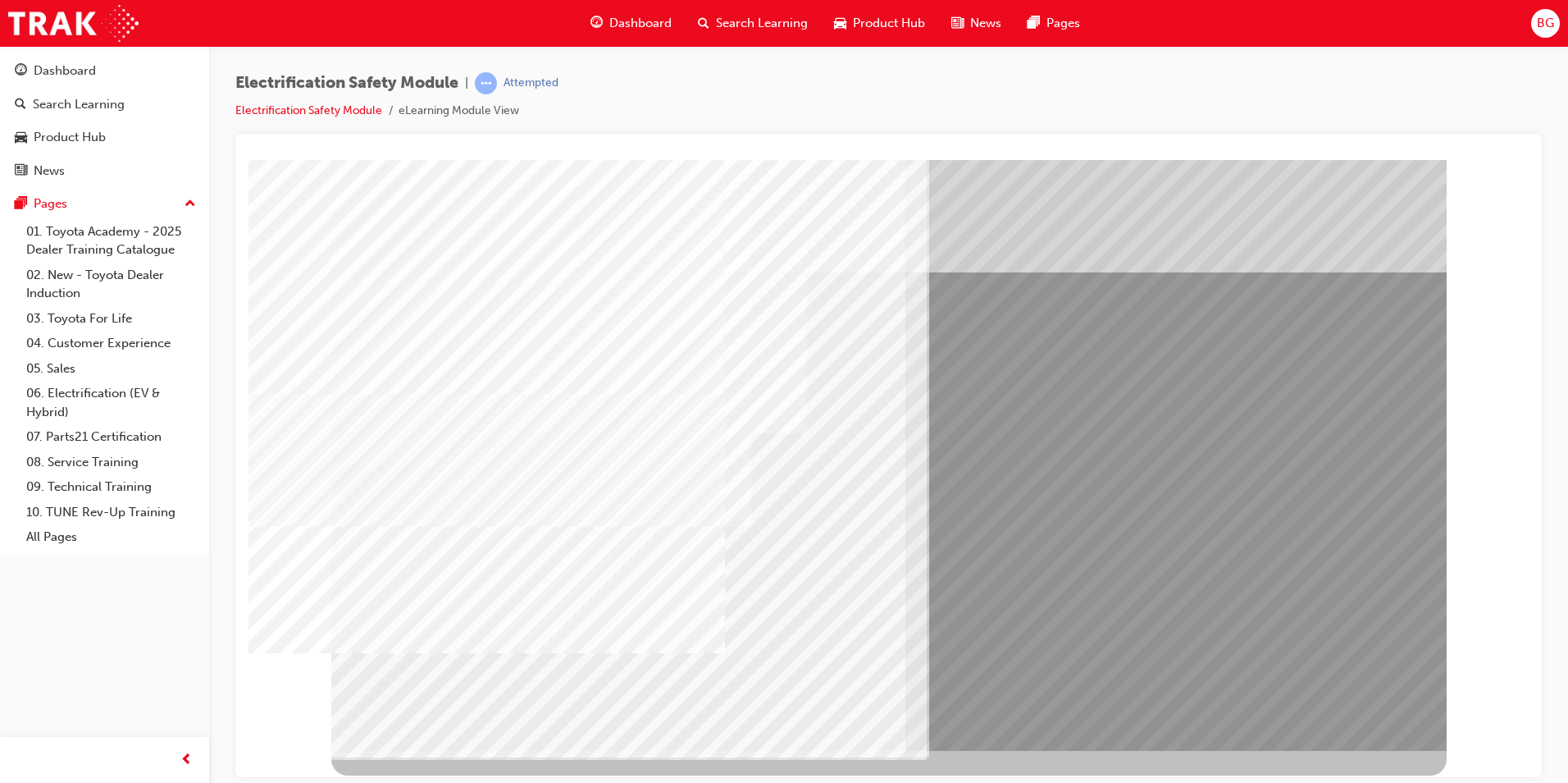
drag, startPoint x: 1301, startPoint y: 283, endPoint x: 1274, endPoint y: 347, distance: 69.5
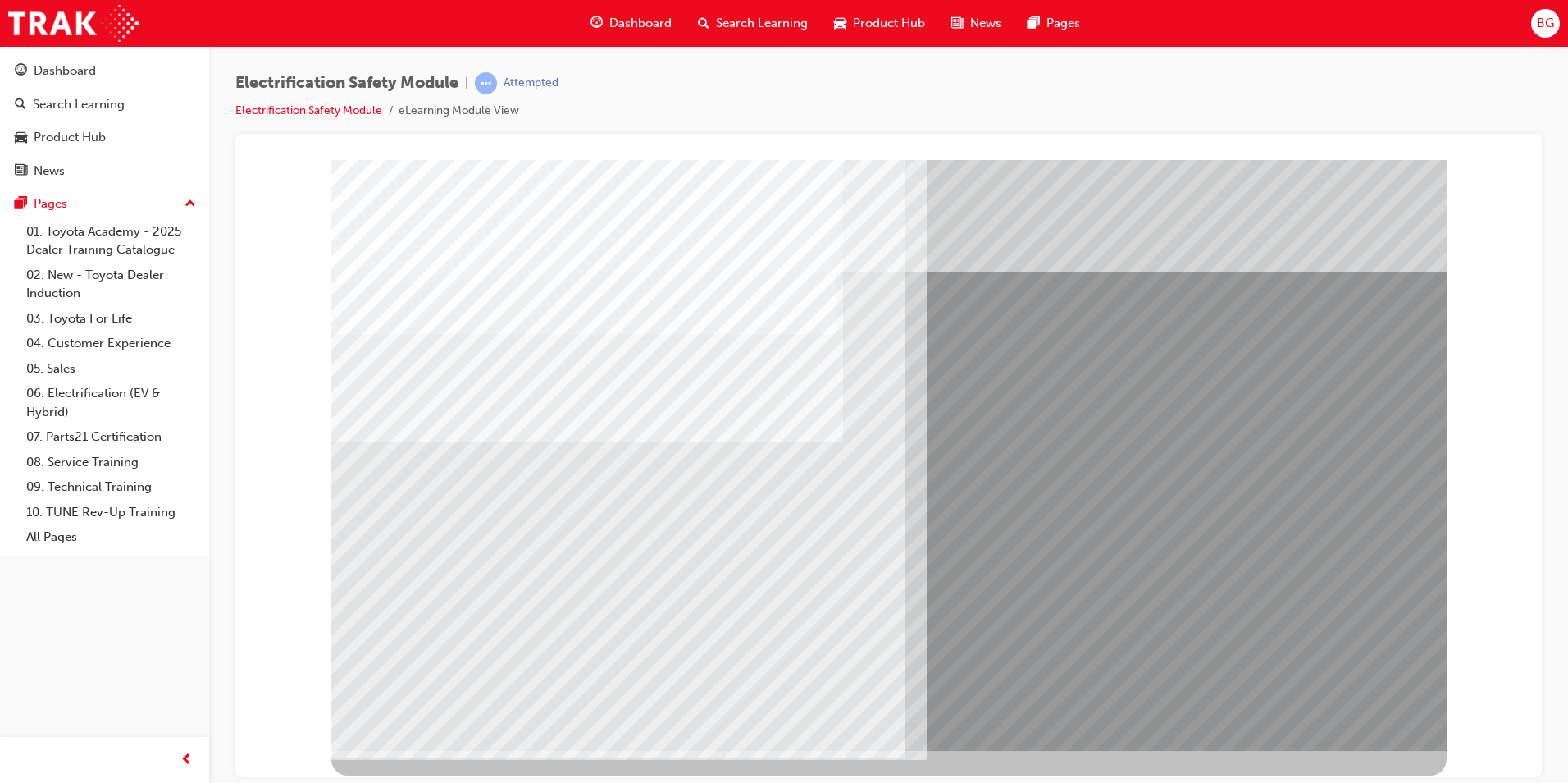
drag, startPoint x: 472, startPoint y: 596, endPoint x: 487, endPoint y: 591, distance: 16.3
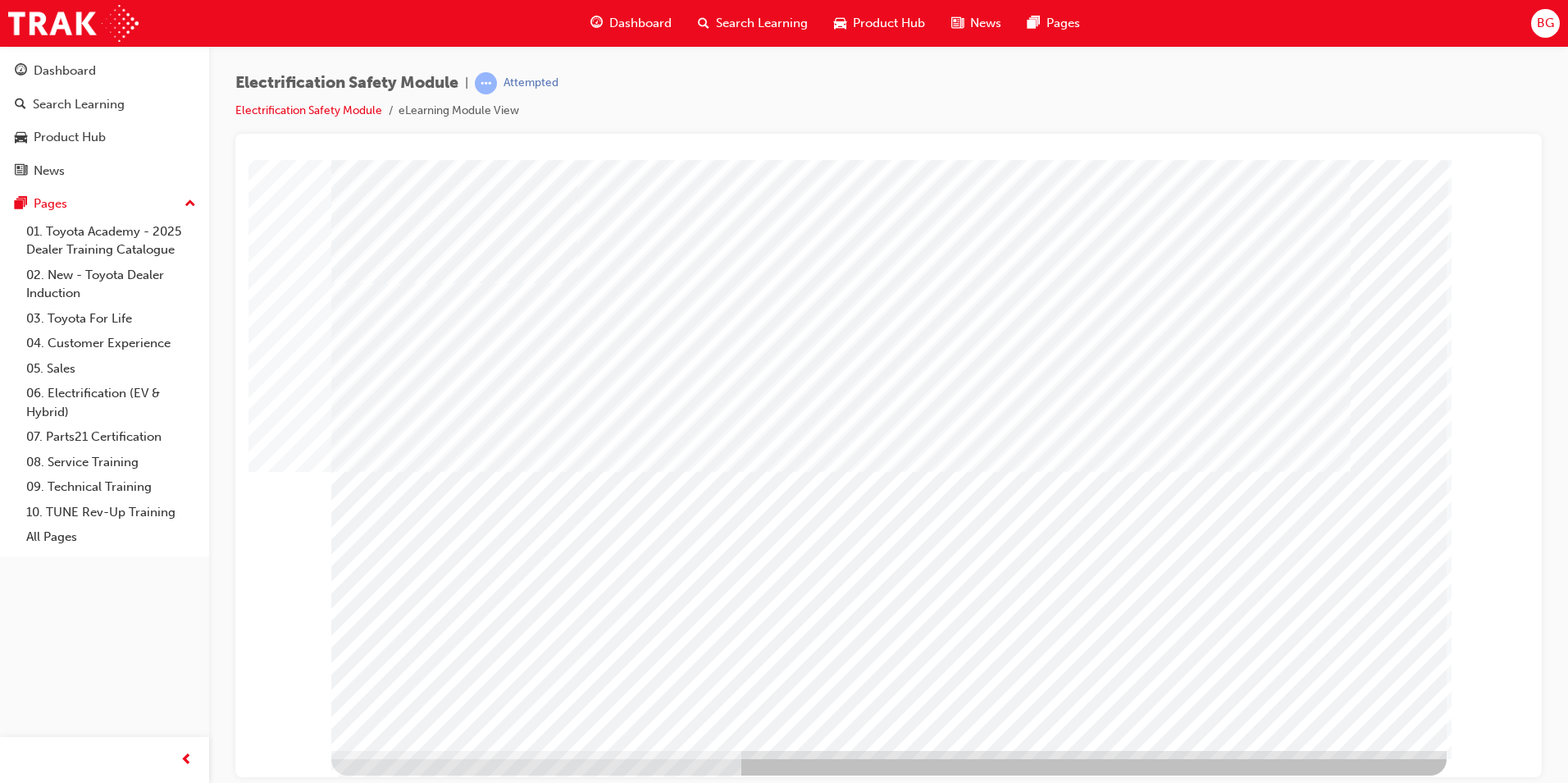
drag, startPoint x: 1322, startPoint y: 718, endPoint x: 1290, endPoint y: 704, distance: 34.9
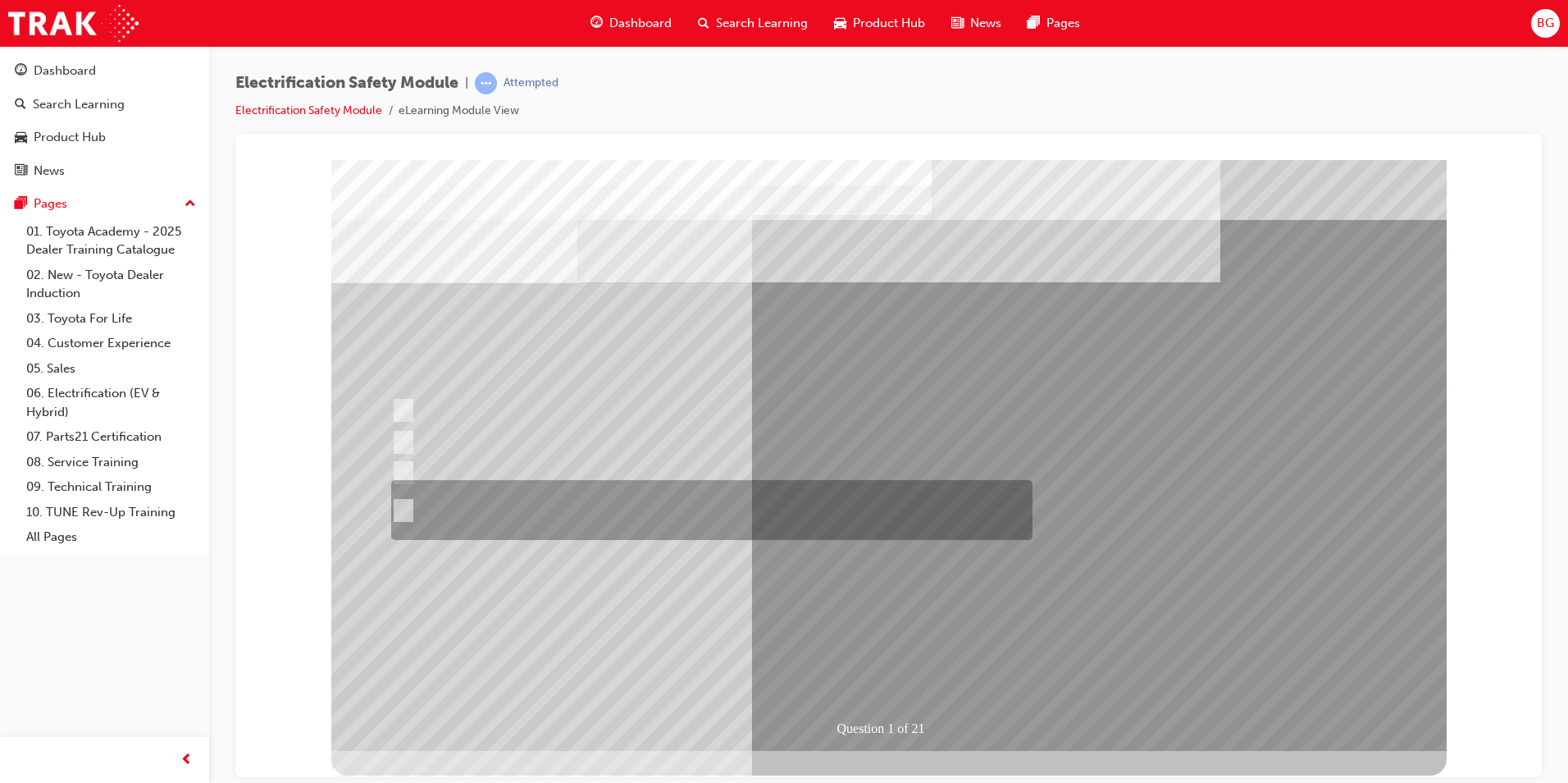
click at [407, 500] on div at bounding box center [708, 510] width 642 height 60
radio input "true"
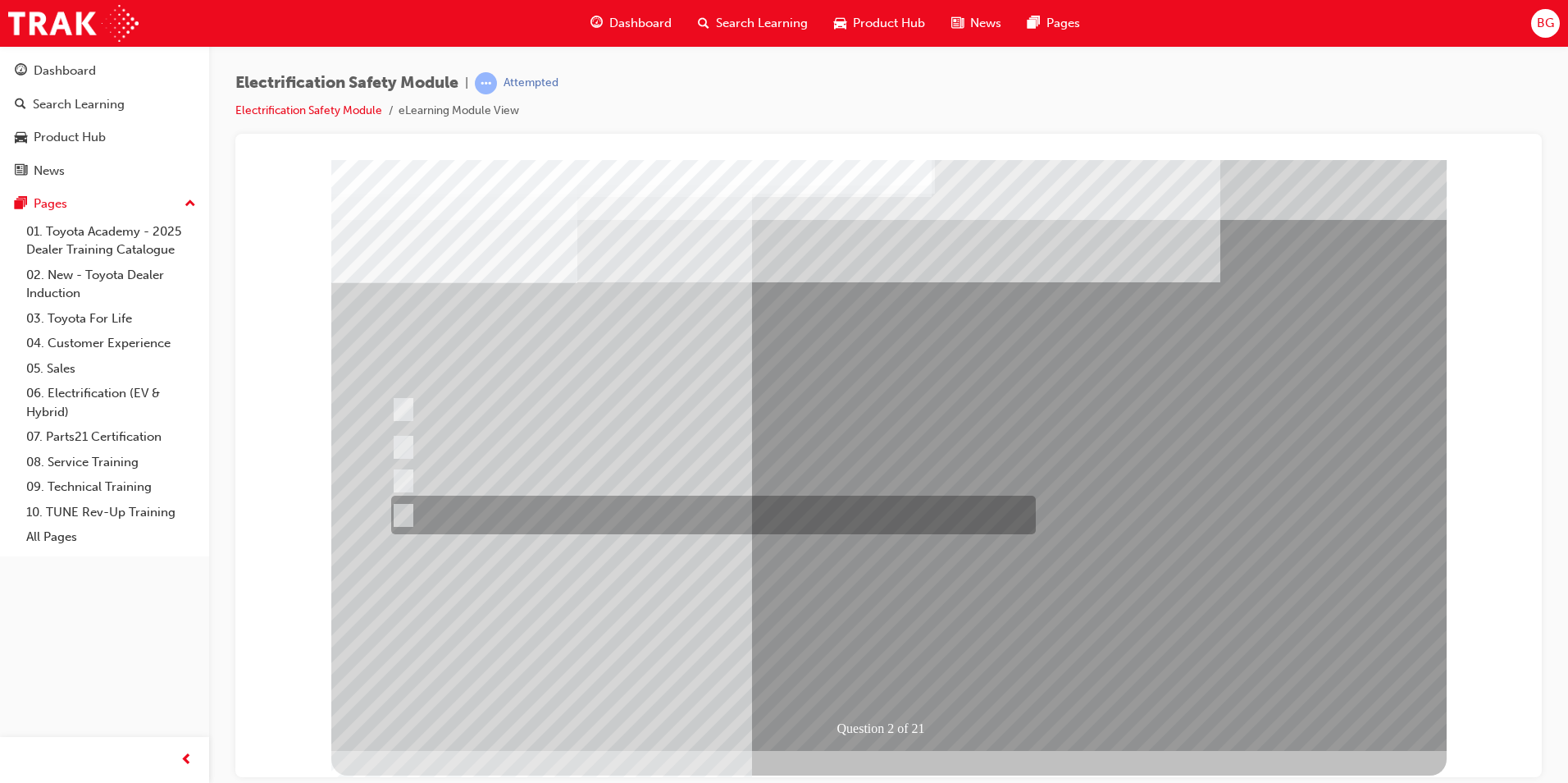
click at [409, 509] on div at bounding box center [709, 514] width 645 height 39
radio input "true"
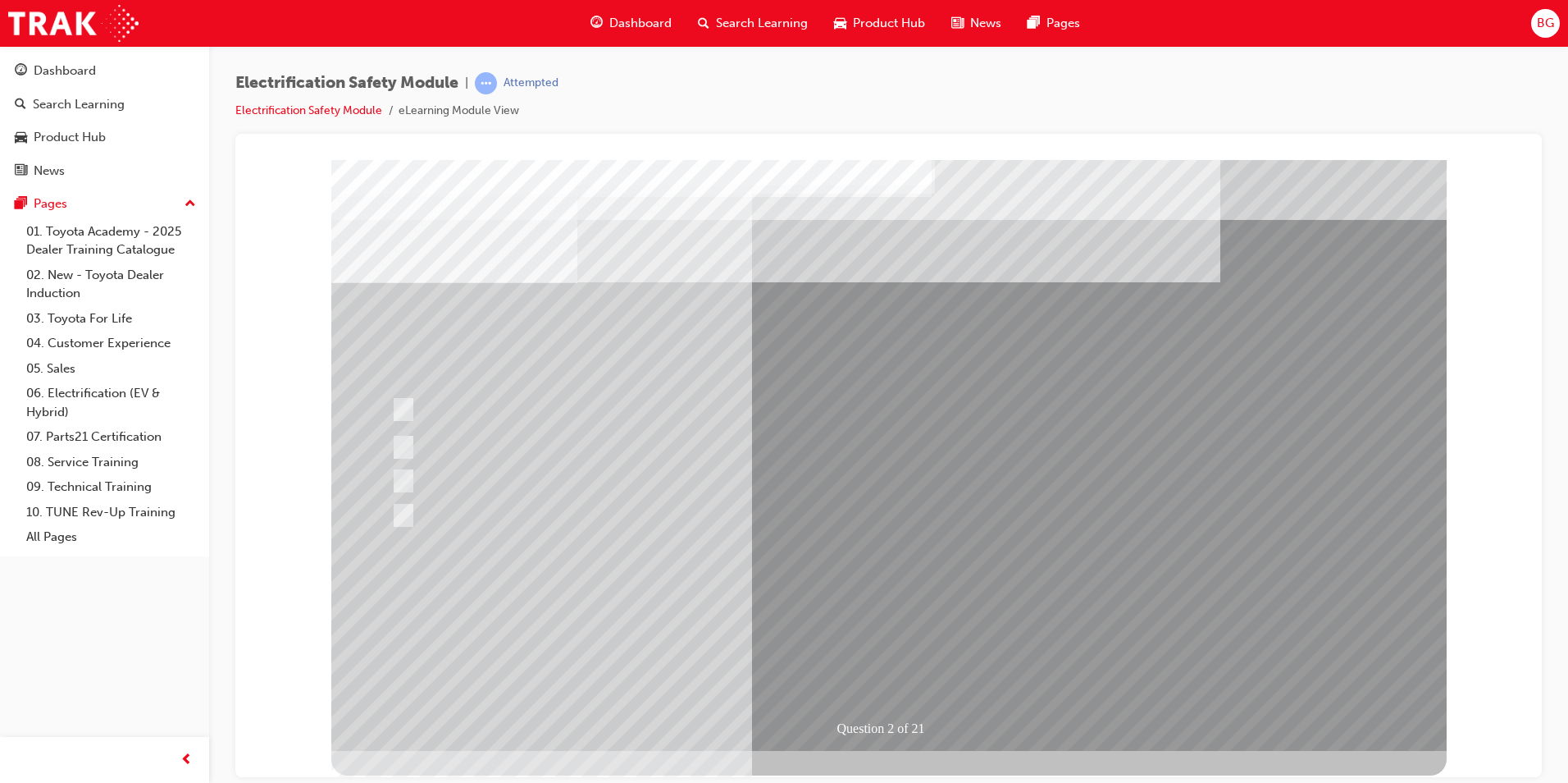
drag, startPoint x: 375, startPoint y: 393, endPoint x: 389, endPoint y: 400, distance: 15.8
click at [387, 400] on div "Question 2 of 21" at bounding box center [889, 454] width 1116 height 591
click at [411, 406] on div at bounding box center [708, 409] width 642 height 30
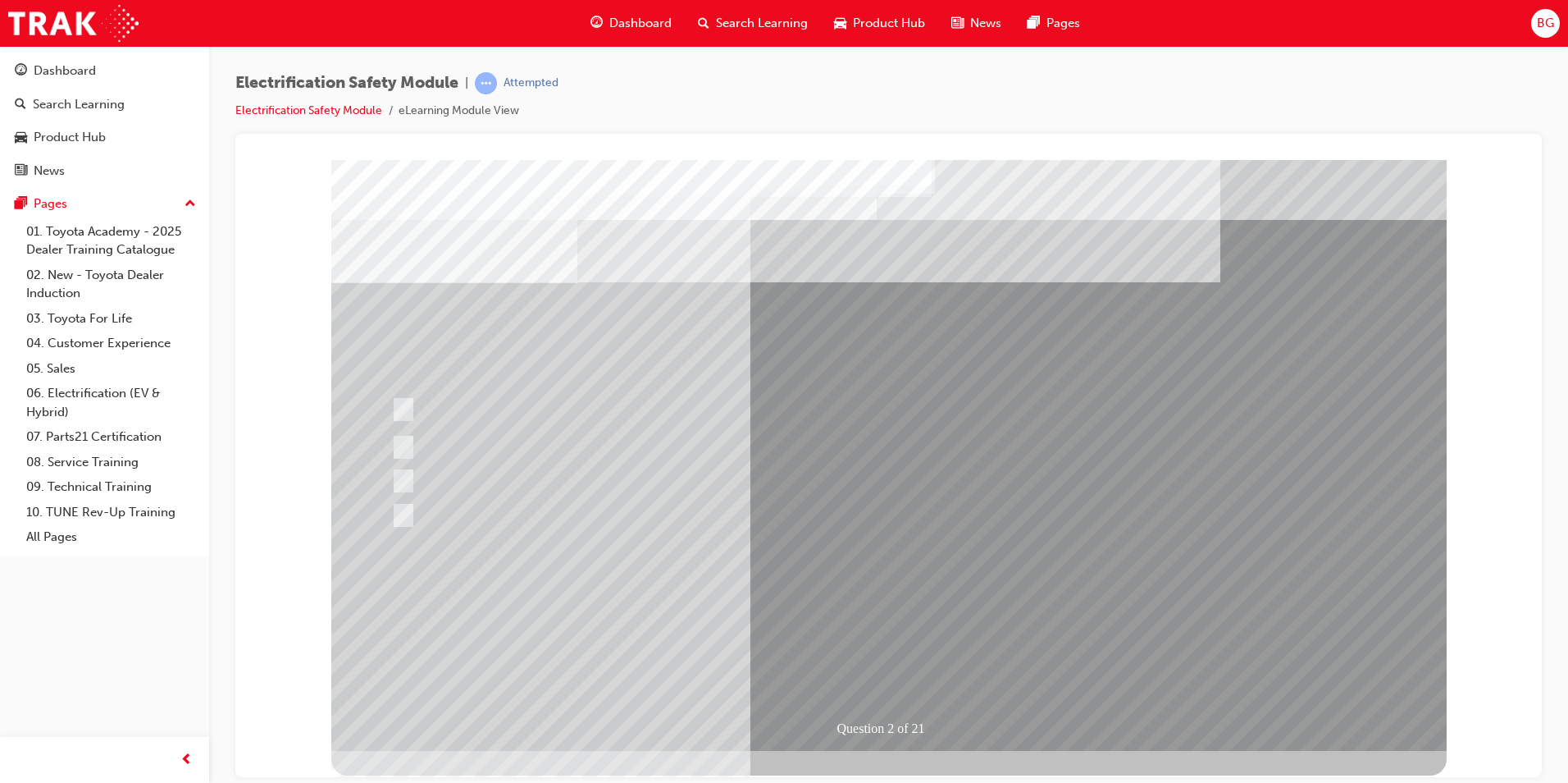
click at [411, 409] on div at bounding box center [708, 409] width 642 height 30
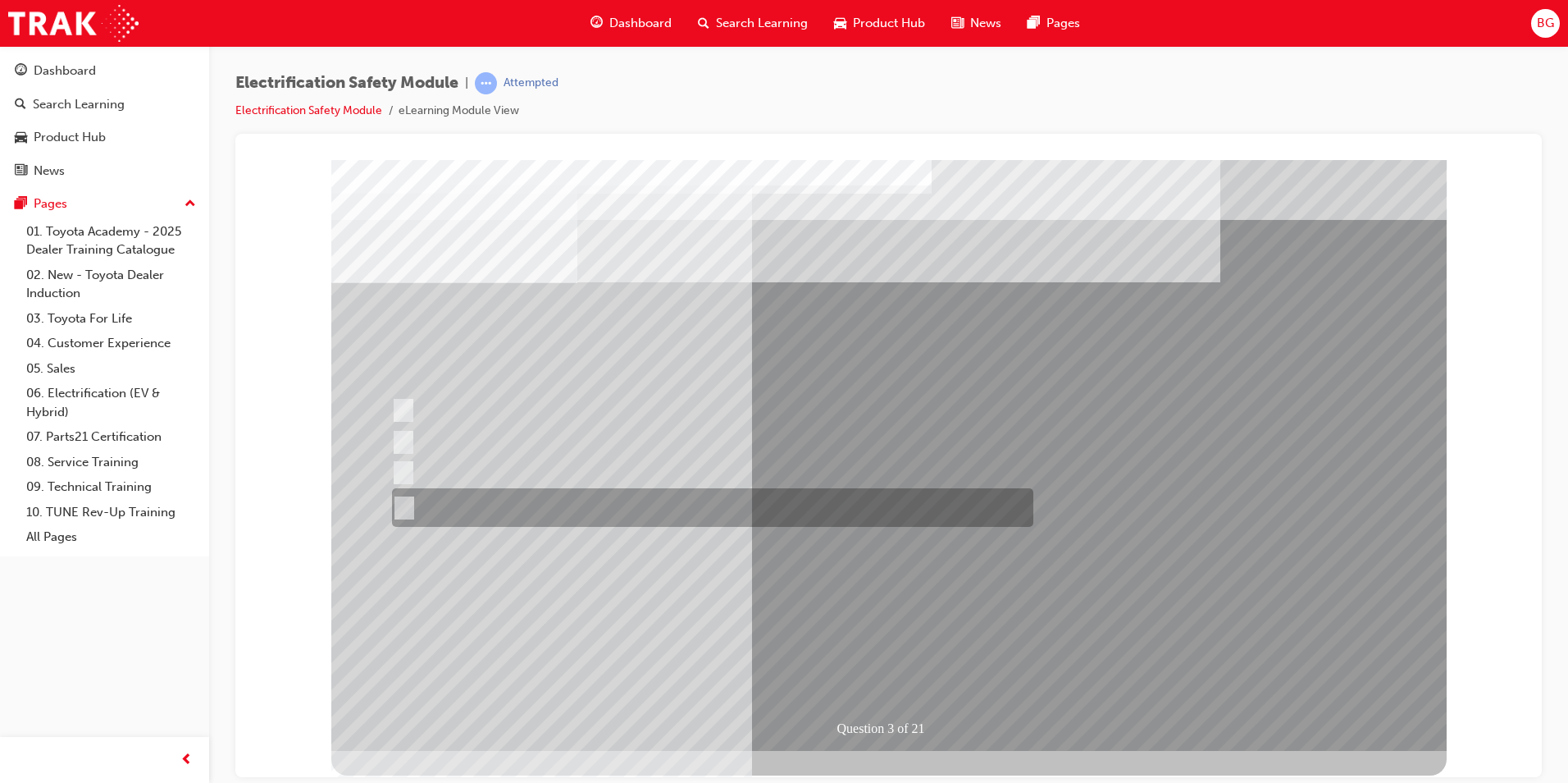
click at [400, 500] on input "The FCEV produces electric power via a Fuel Cell Stack supporting the Hybrid ba…" at bounding box center [401, 508] width 18 height 18
radio input "true"
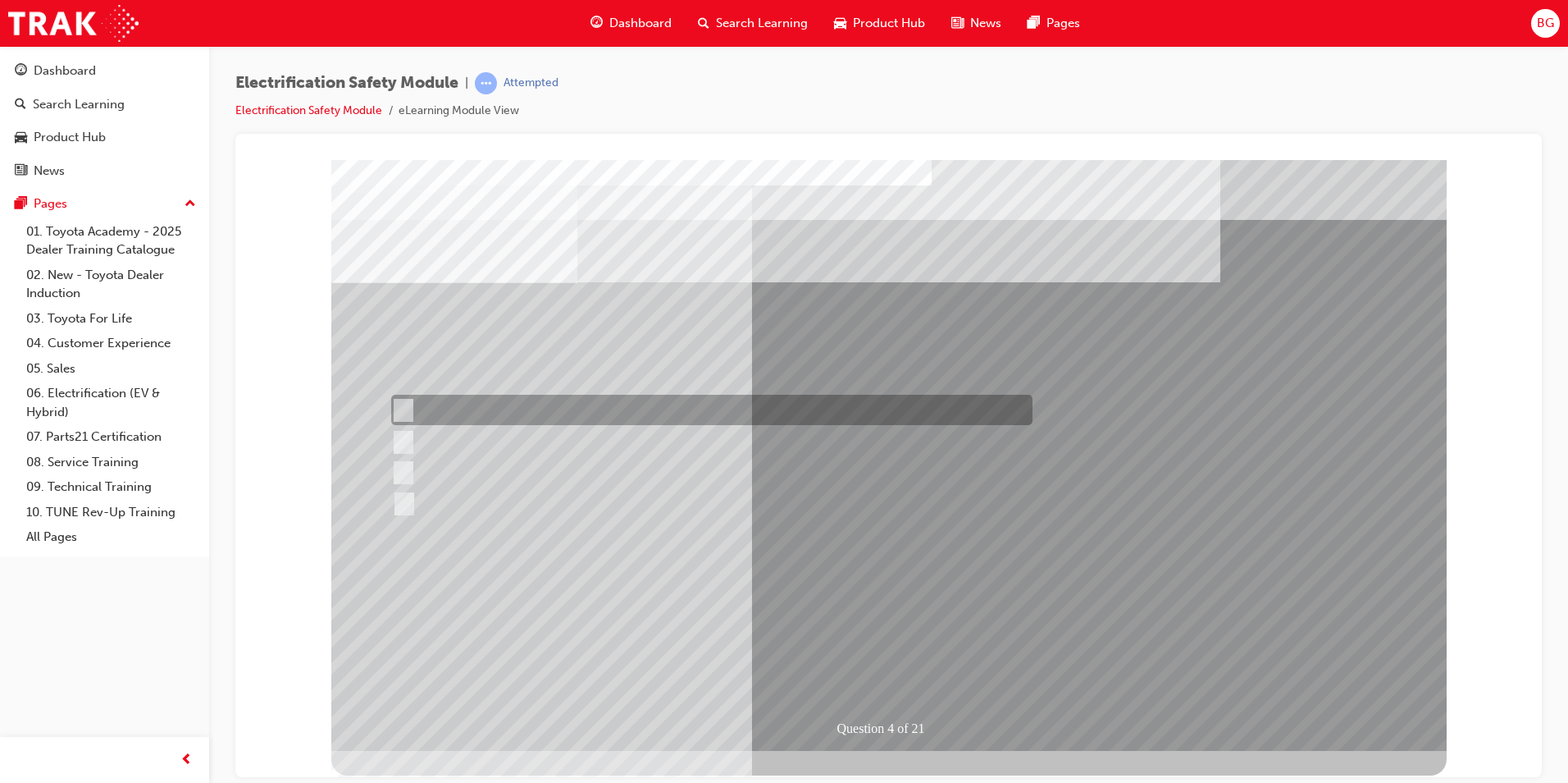
click at [401, 412] on input "Special exterior colours" at bounding box center [399, 410] width 18 height 18
checkbox input "true"
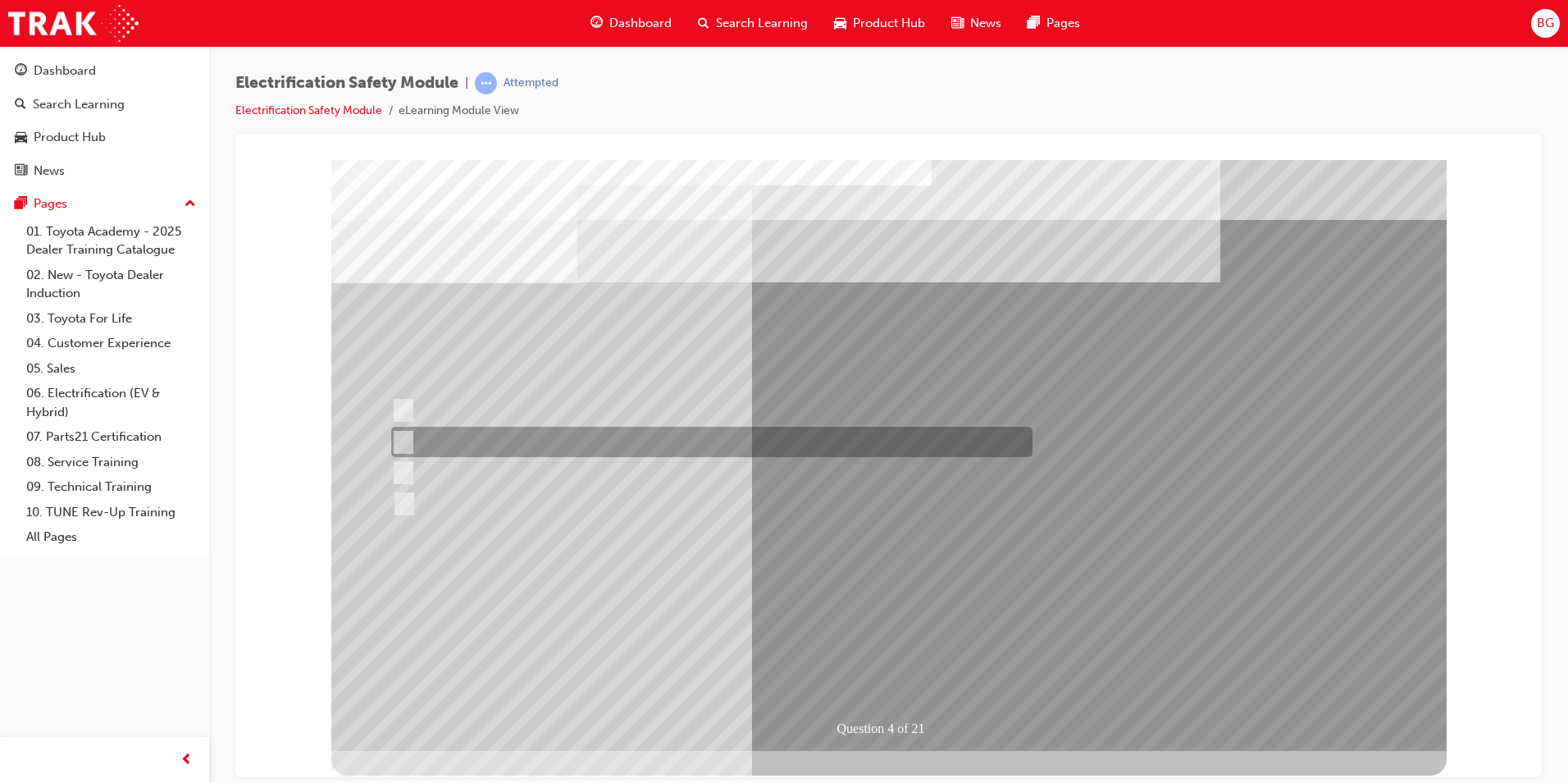
click at [407, 440] on input "EV or H2 labels on the License Plate." at bounding box center [399, 442] width 18 height 18
checkbox input "true"
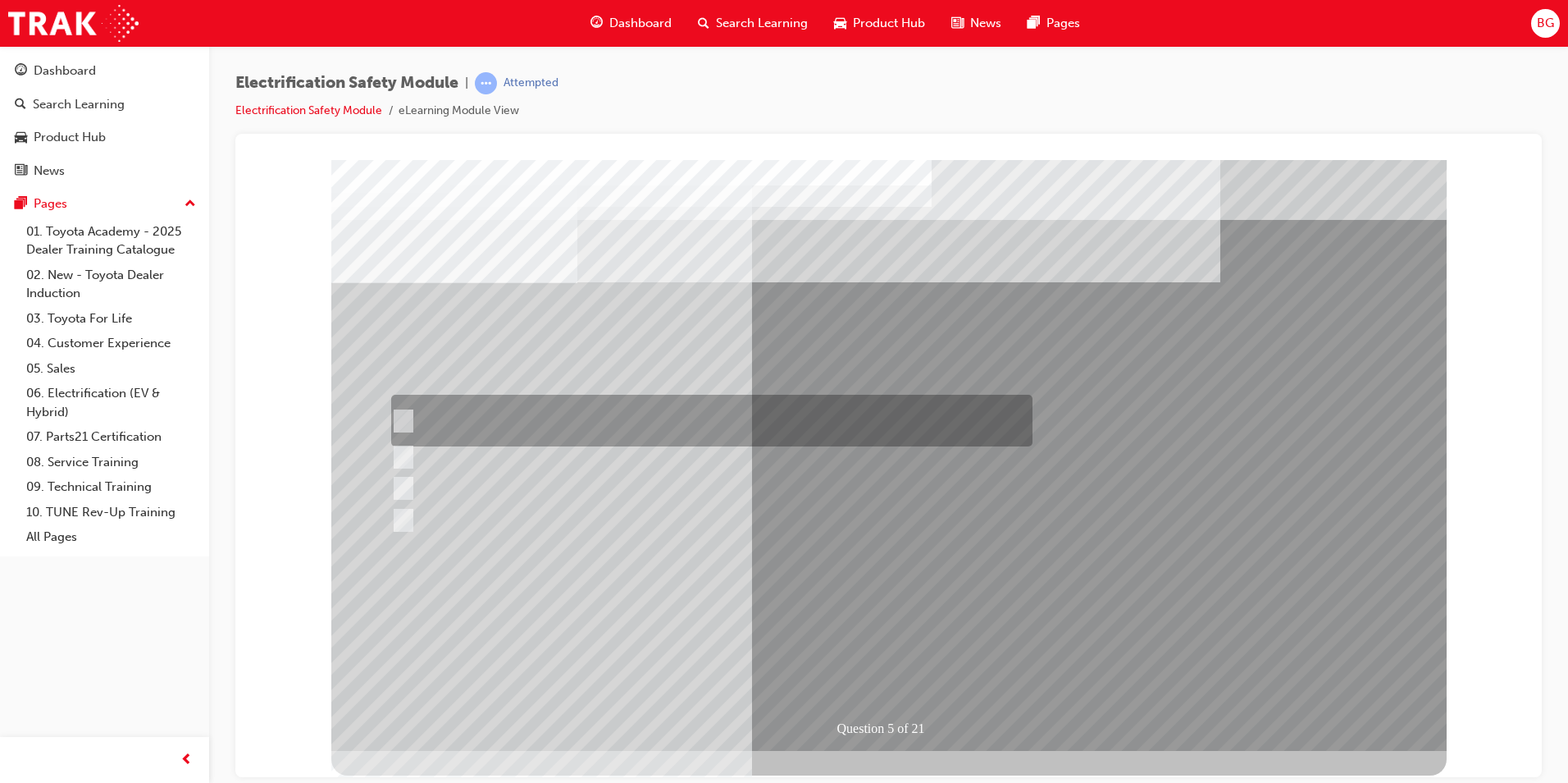
click at [400, 418] on input "The READY light will illuminate when the vehicle is turned on and ready to driv…" at bounding box center [399, 421] width 18 height 18
checkbox input "true"
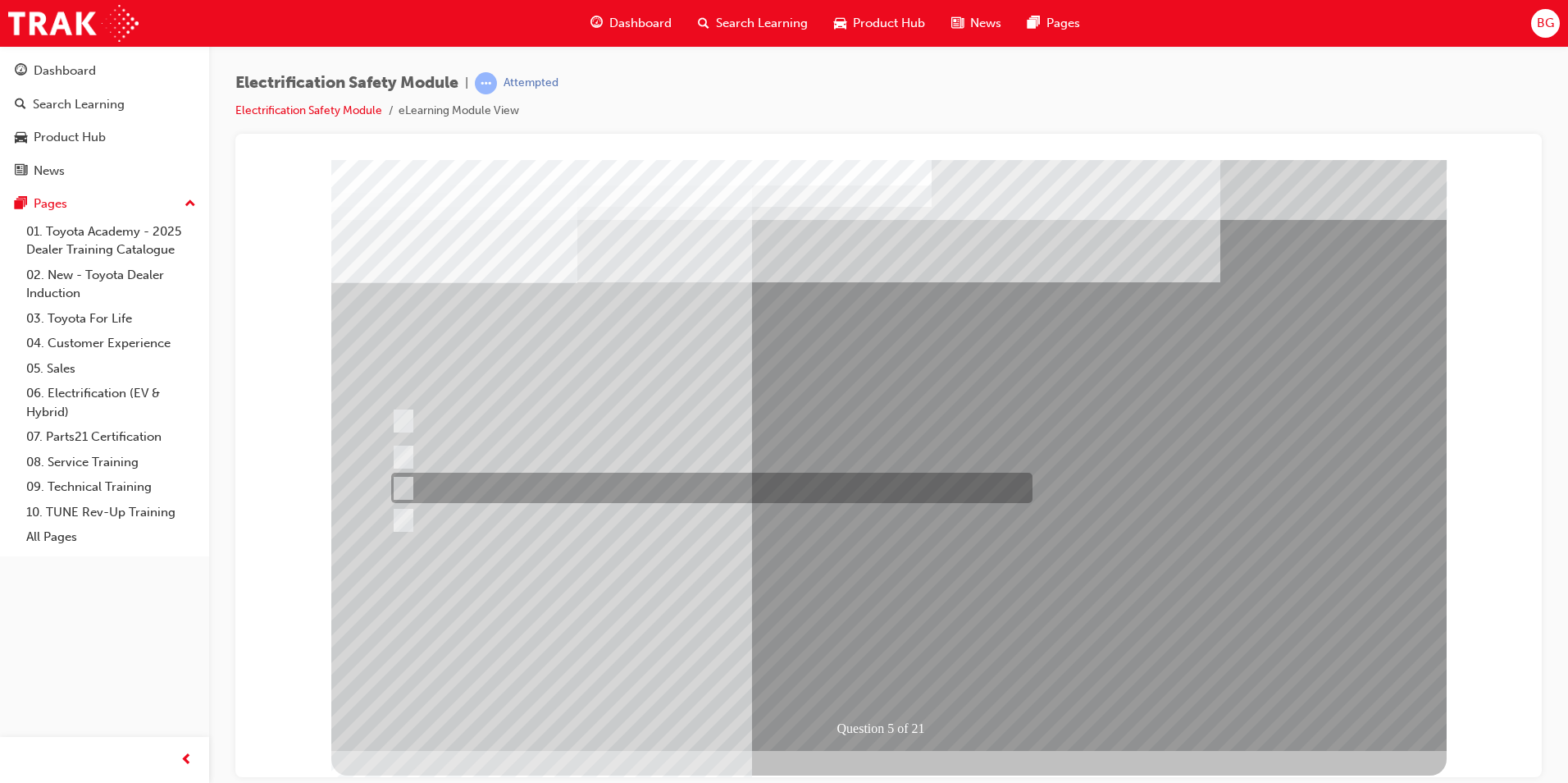
click at [404, 489] on input "Vehicle Motive Force selection types illuminated e.g. (EV/HV)." at bounding box center [399, 488] width 18 height 18
checkbox input "true"
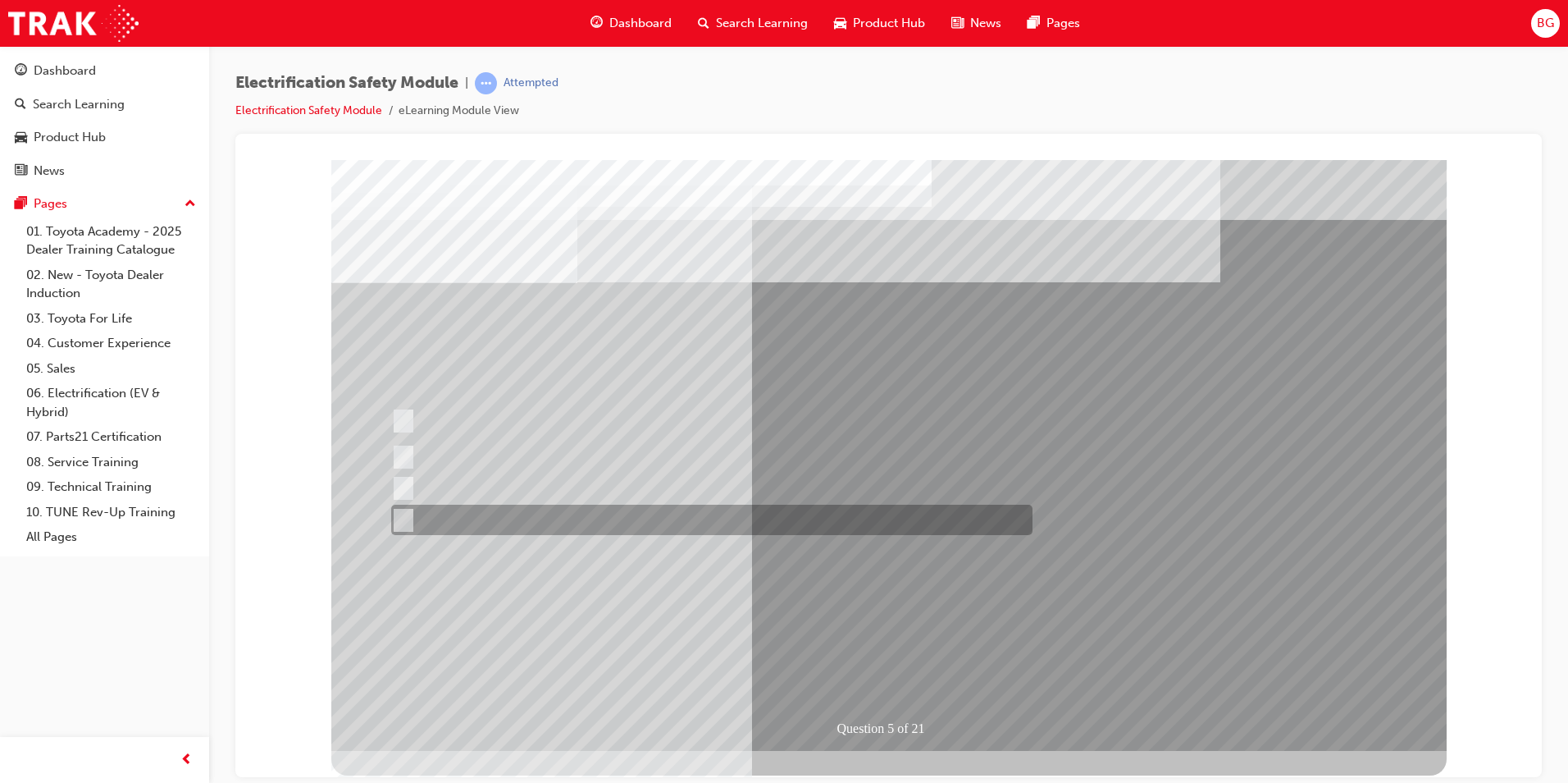
click at [403, 517] on input "Battery Level indicator (State of Charge)." at bounding box center [399, 520] width 18 height 18
checkbox input "true"
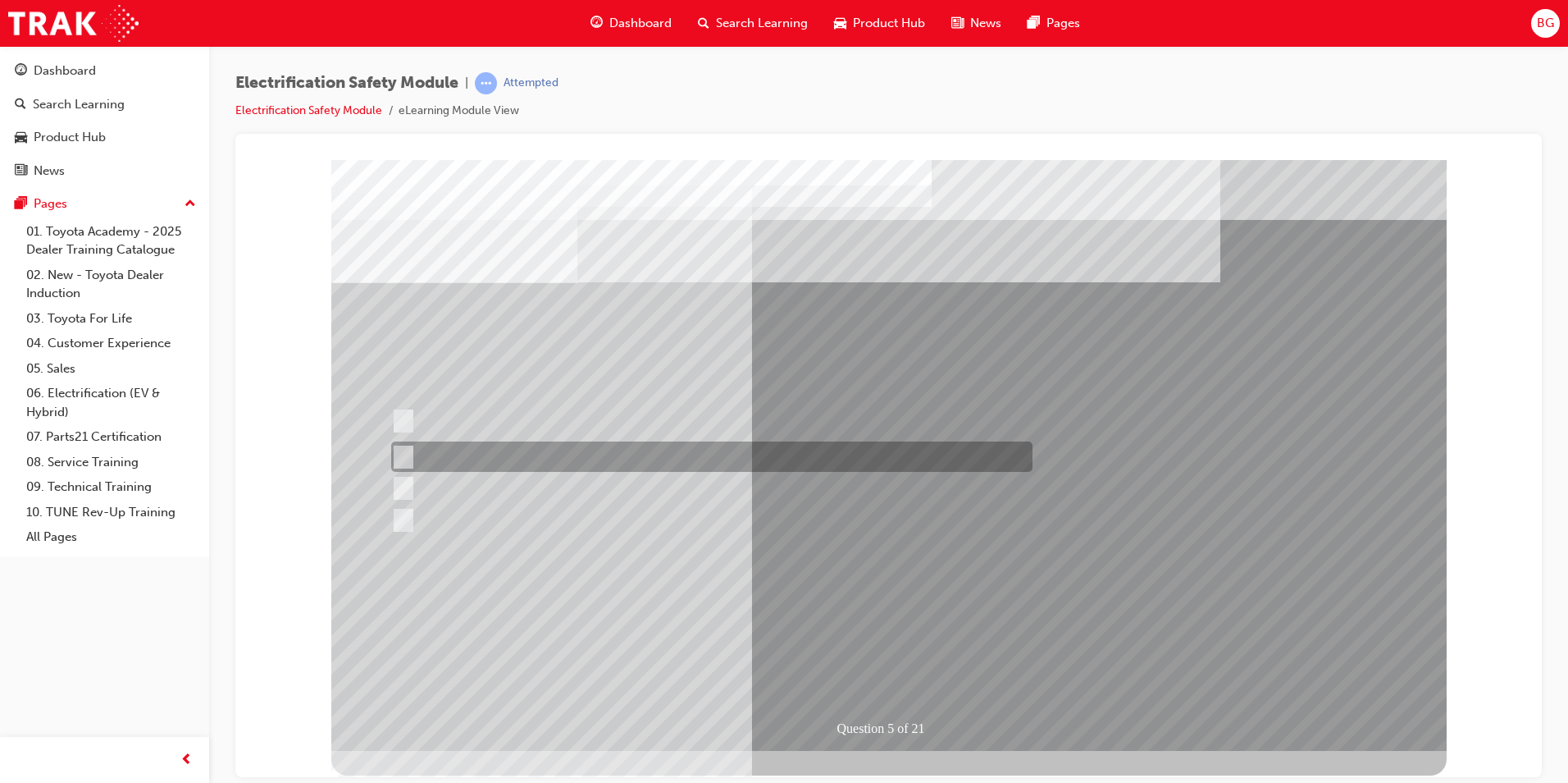
click at [409, 451] on div at bounding box center [708, 456] width 642 height 30
checkbox input "true"
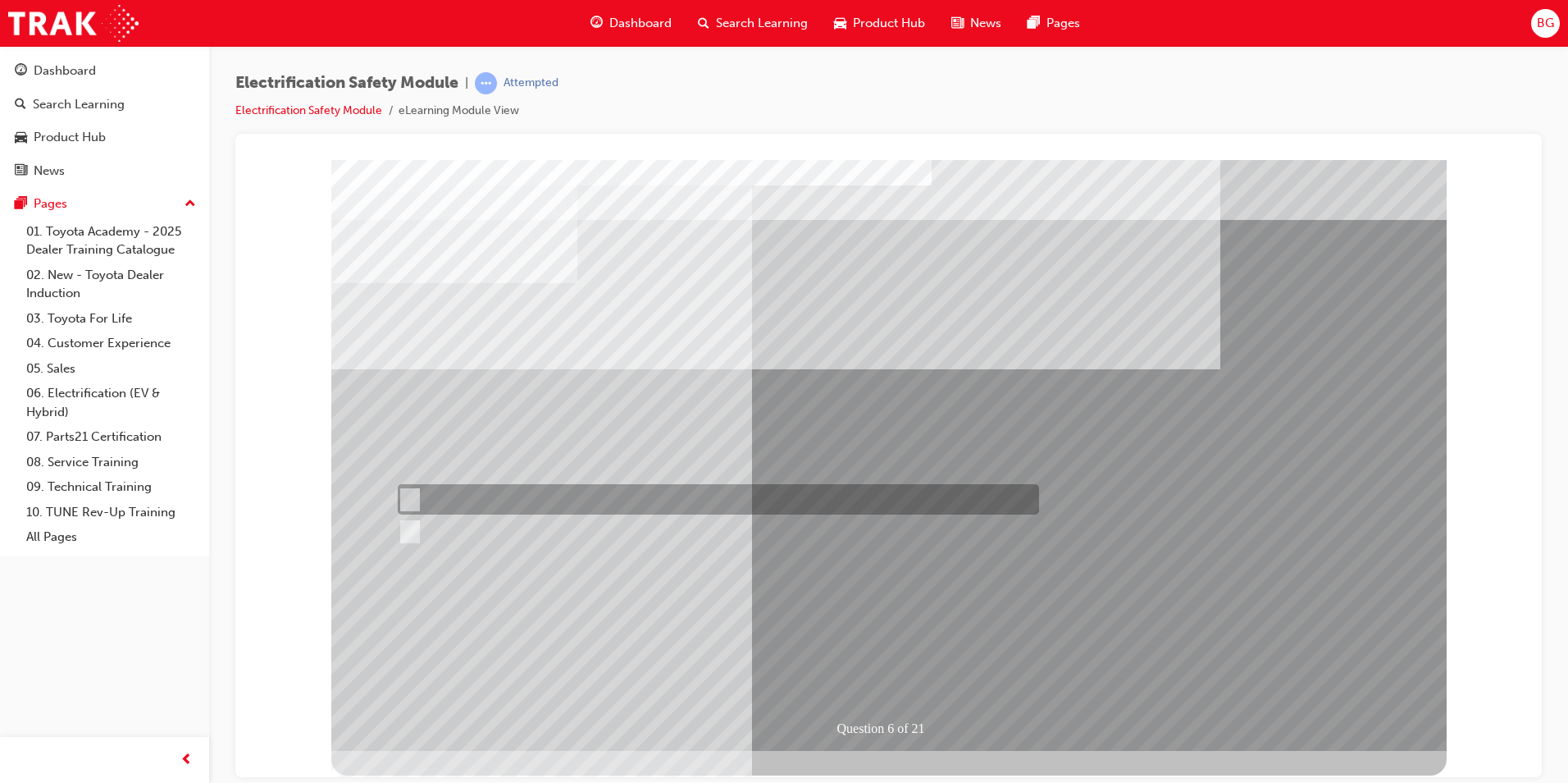
click at [413, 496] on input "True" at bounding box center [407, 500] width 18 height 18
radio input "true"
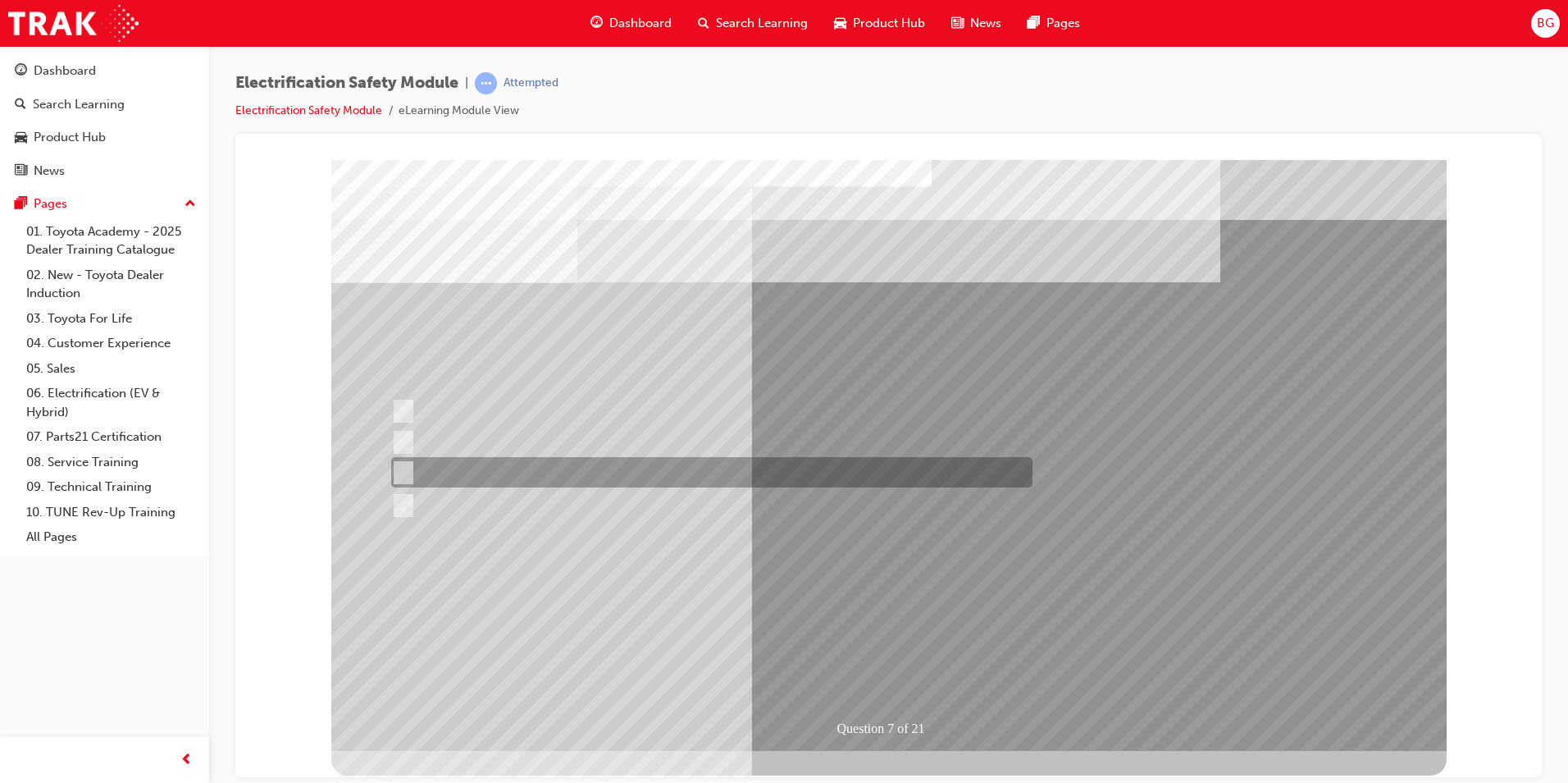
click at [402, 473] on input "Damage all ECUs and actuators." at bounding box center [400, 472] width 18 height 18
radio input "true"
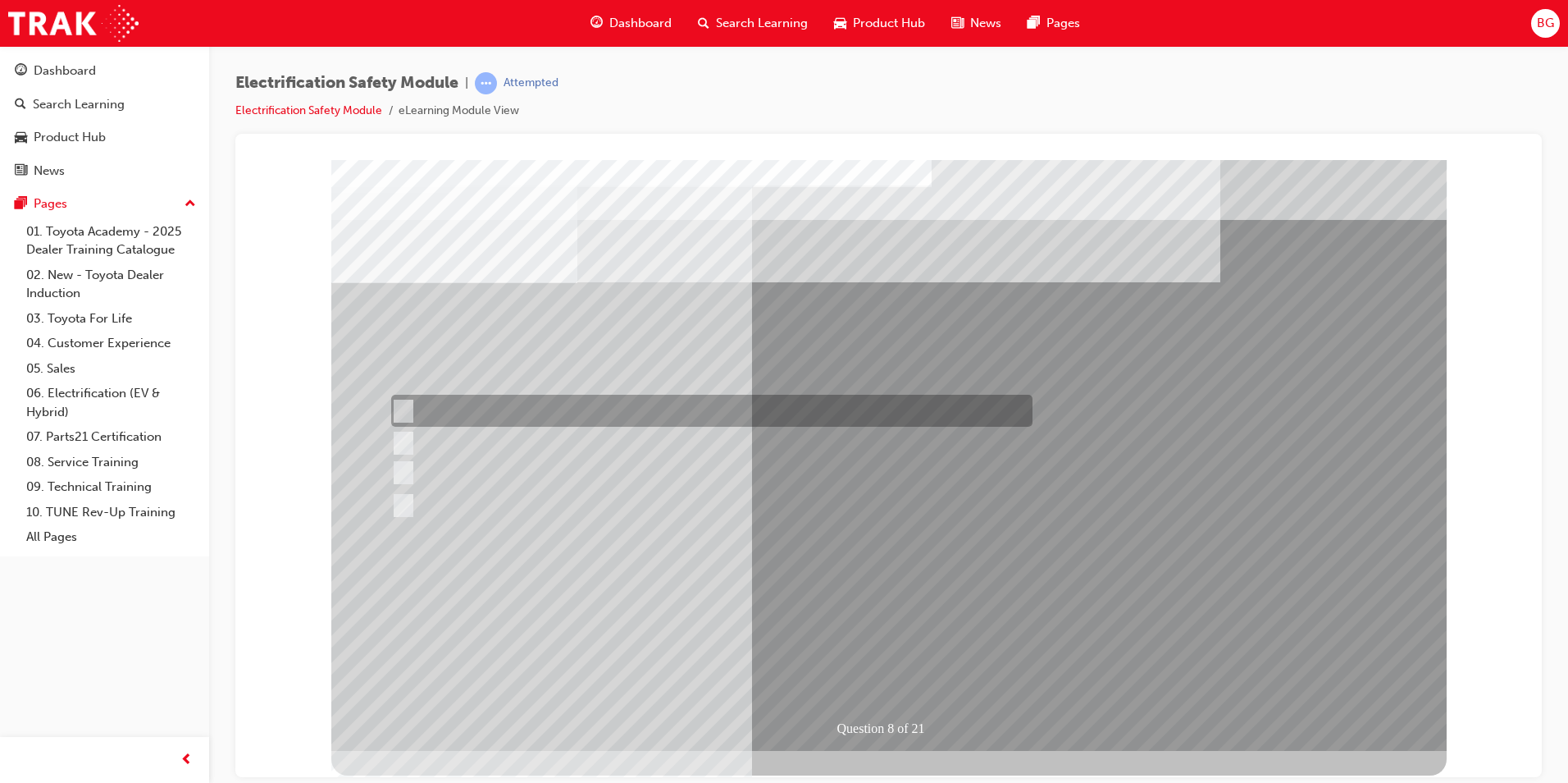
click at [409, 400] on div at bounding box center [708, 411] width 642 height 32
radio input "true"
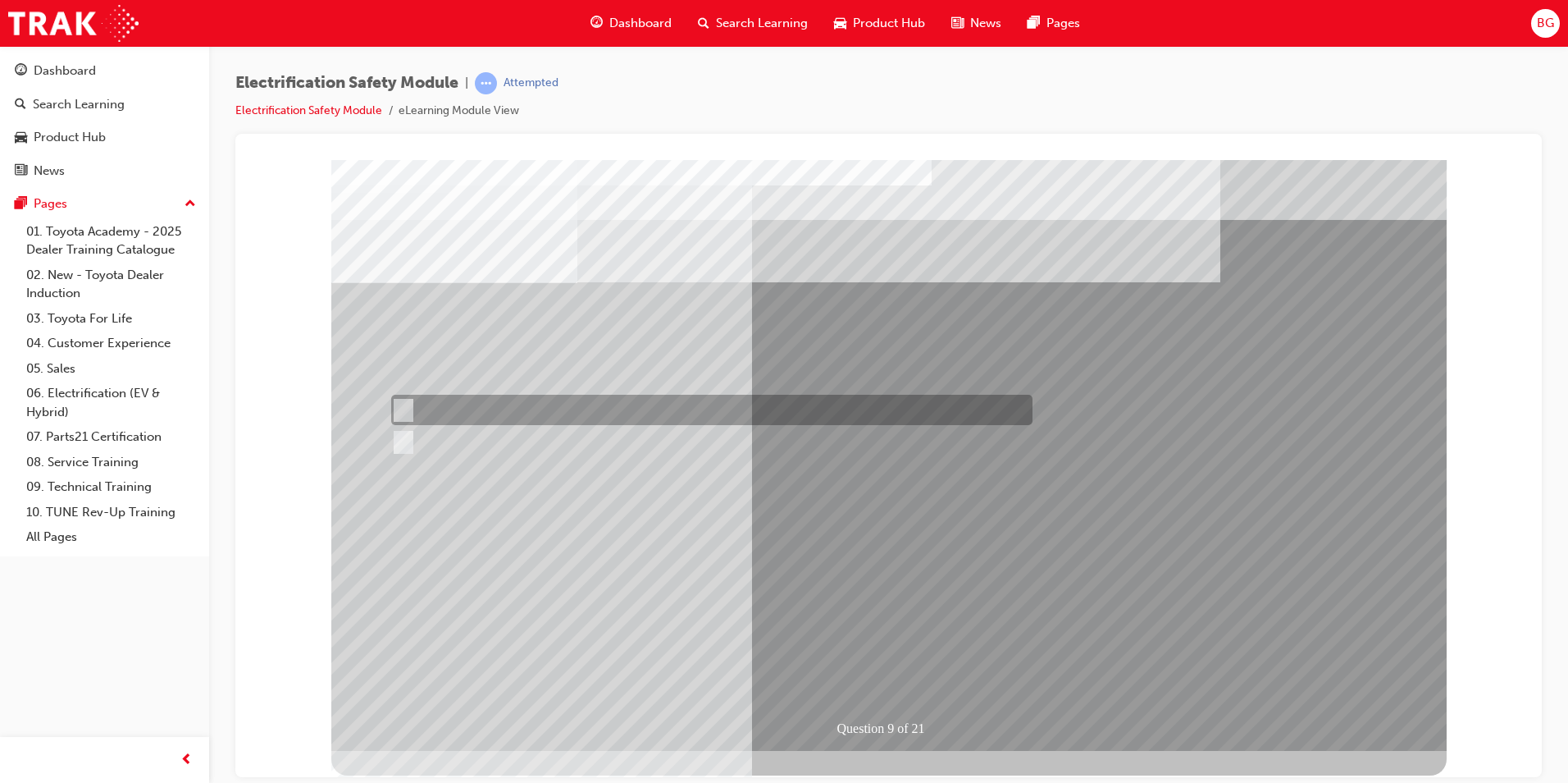
click at [399, 409] on input "True" at bounding box center [400, 410] width 18 height 18
radio input "true"
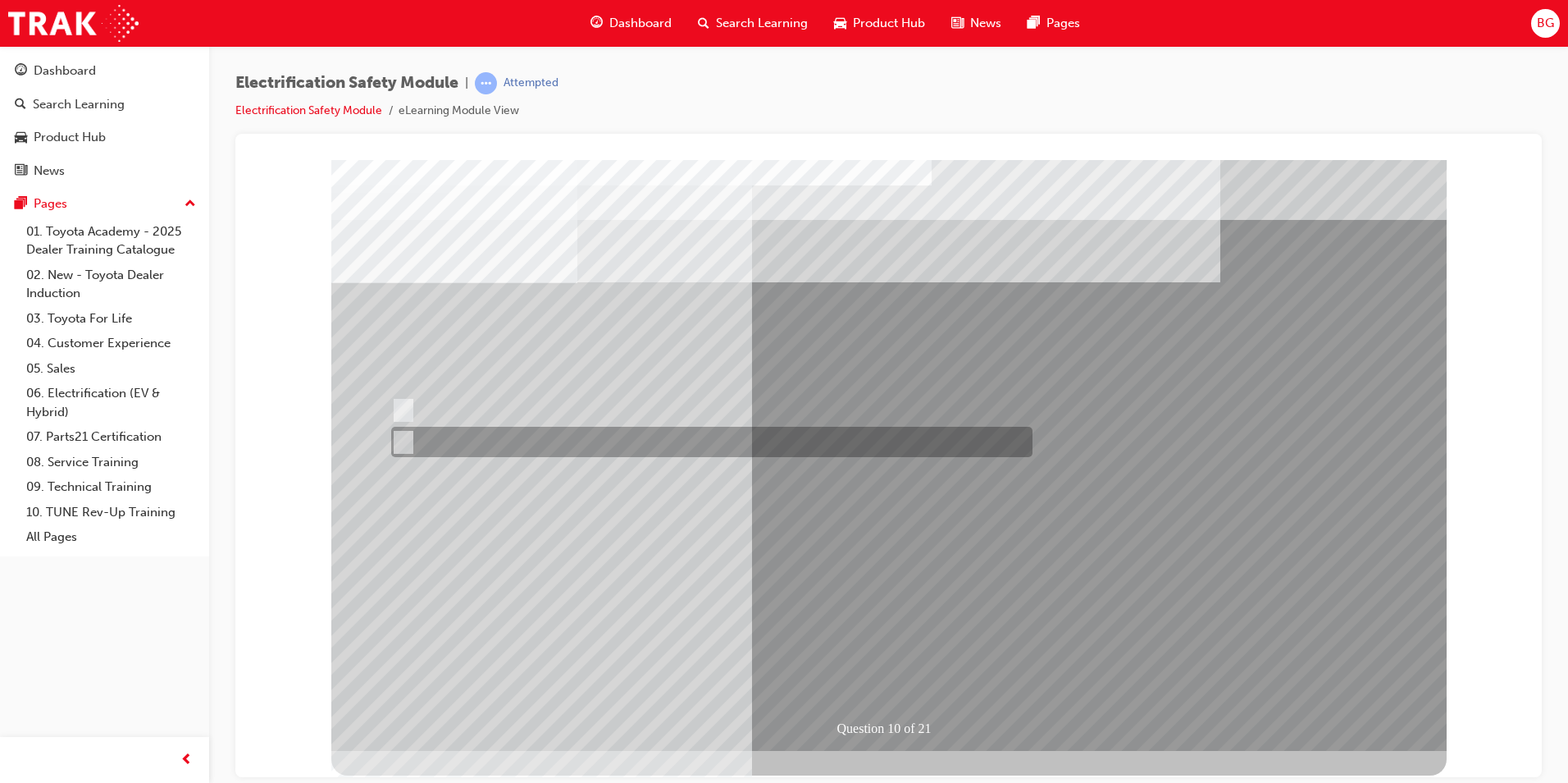
click at [404, 441] on input "True" at bounding box center [400, 442] width 18 height 18
radio input "true"
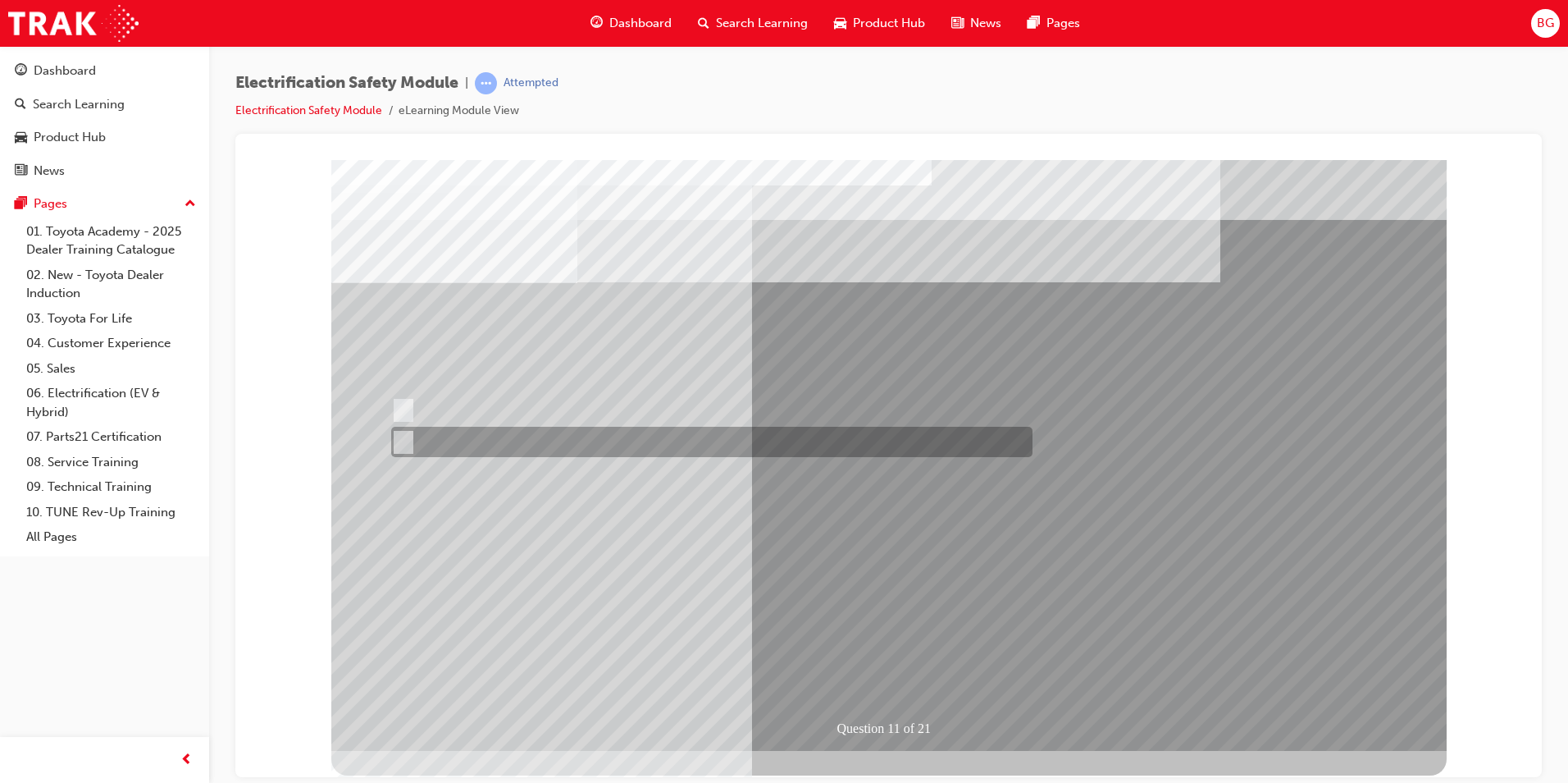
click at [404, 439] on input "False" at bounding box center [400, 442] width 18 height 18
radio input "true"
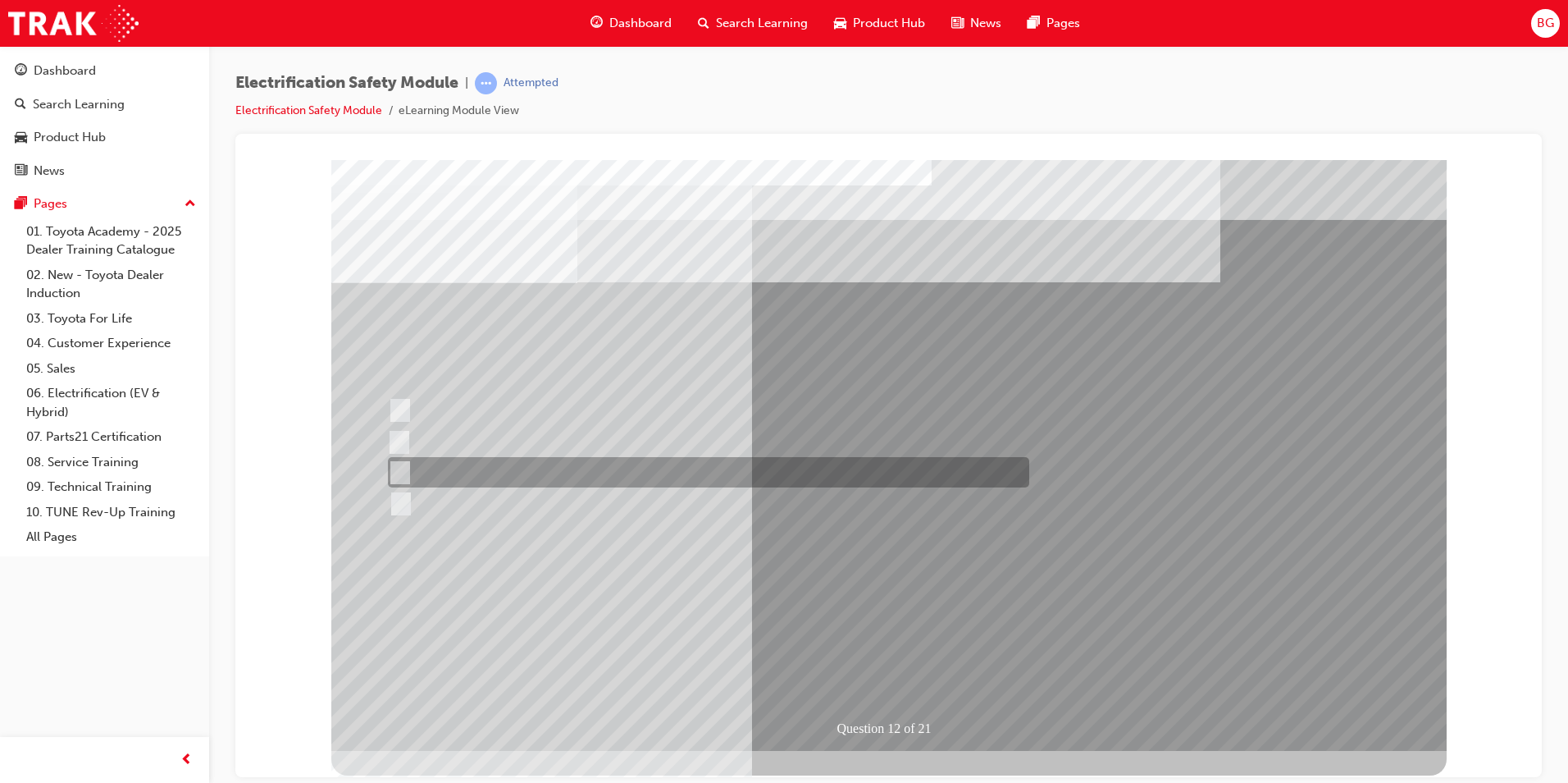
click at [404, 466] on input "Outside the vehicle’s detection area for entry and start system." at bounding box center [397, 472] width 18 height 18
radio input "true"
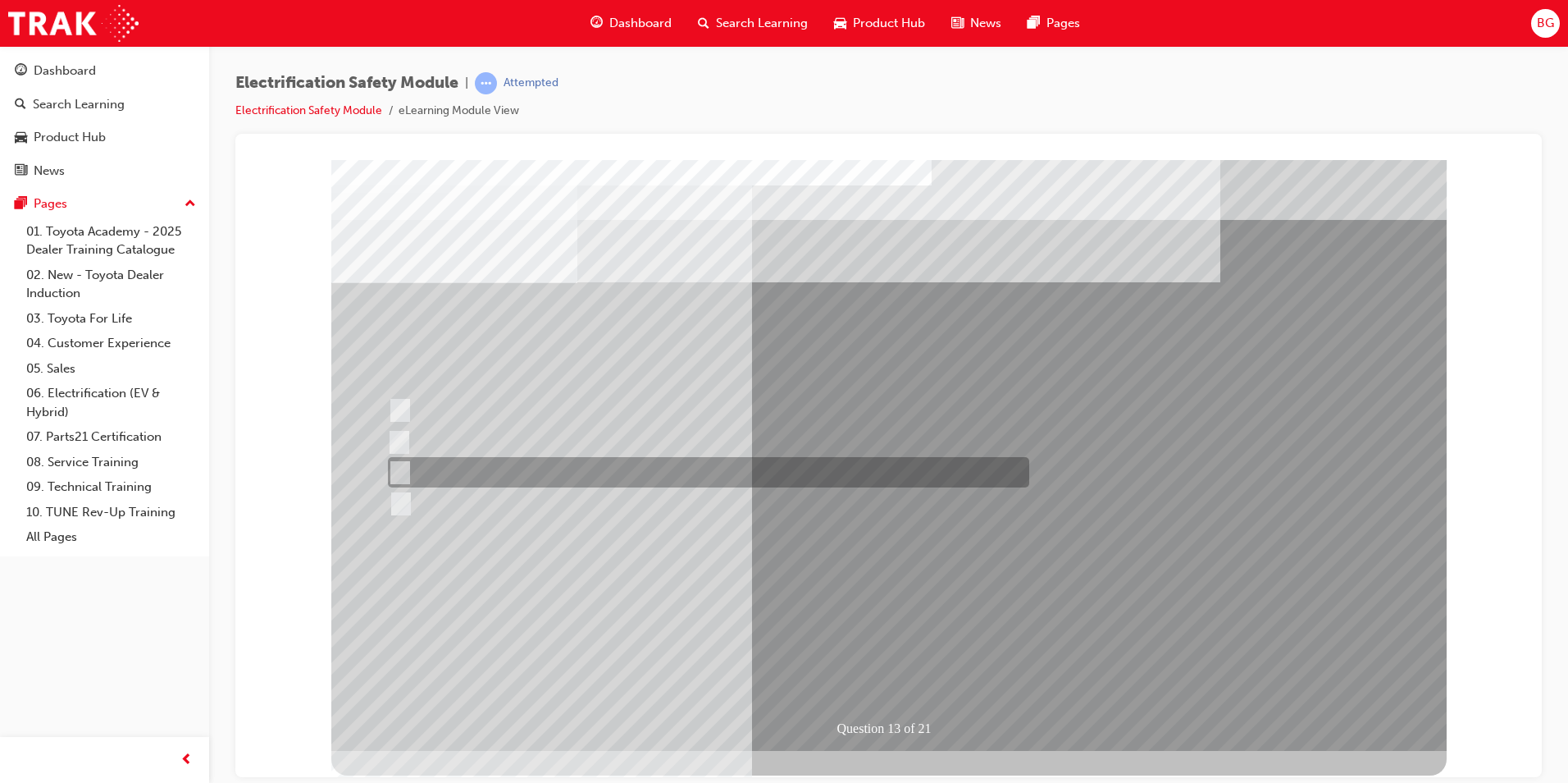
click at [386, 464] on div at bounding box center [705, 472] width 642 height 30
radio input "true"
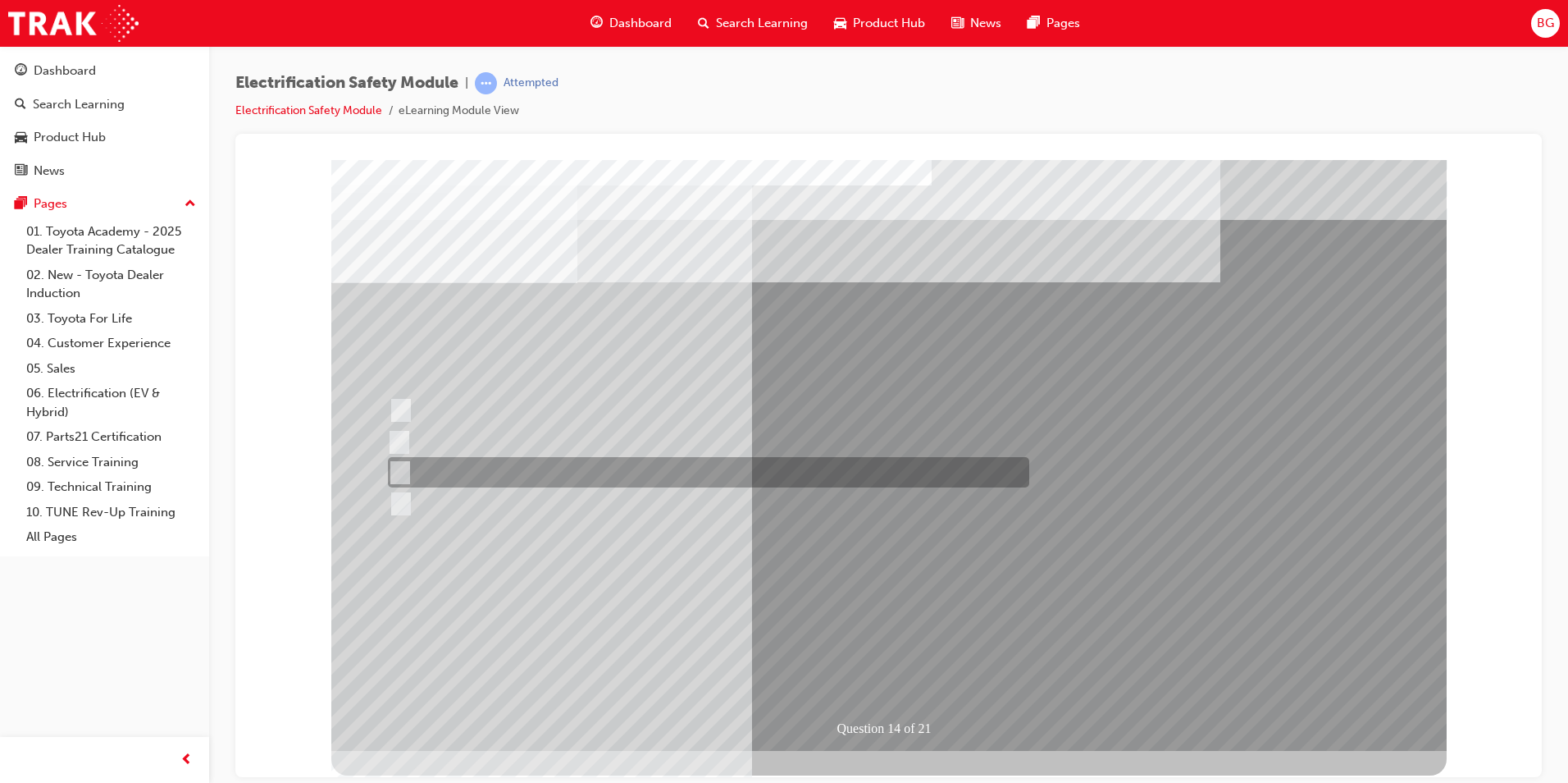
click at [400, 465] on input "10 minutes" at bounding box center [397, 472] width 18 height 18
radio input "true"
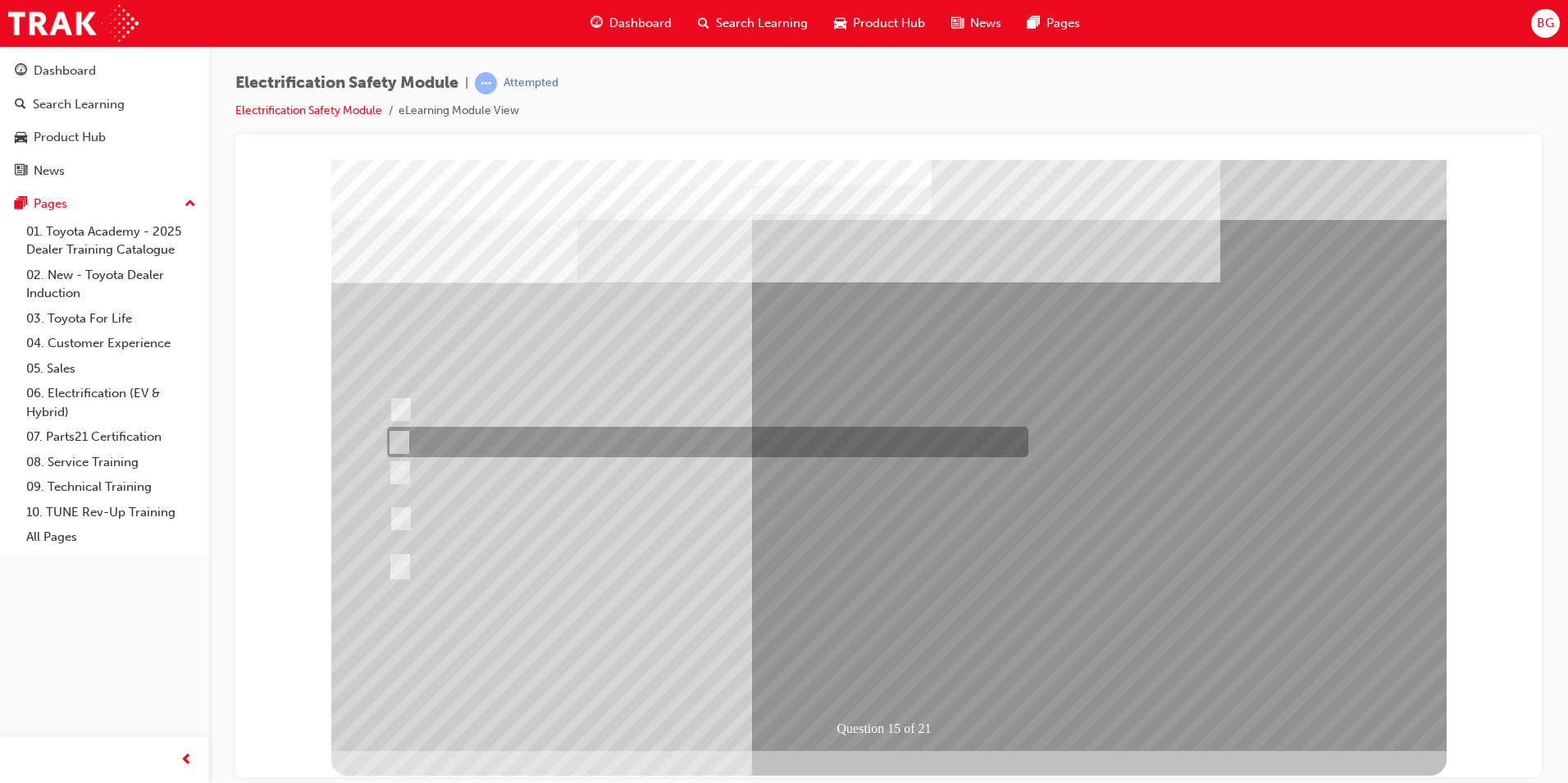
click at [394, 445] on input "The High Voltage Capacitor Terminal for 0 volts." at bounding box center [396, 442] width 18 height 18
radio input "true"
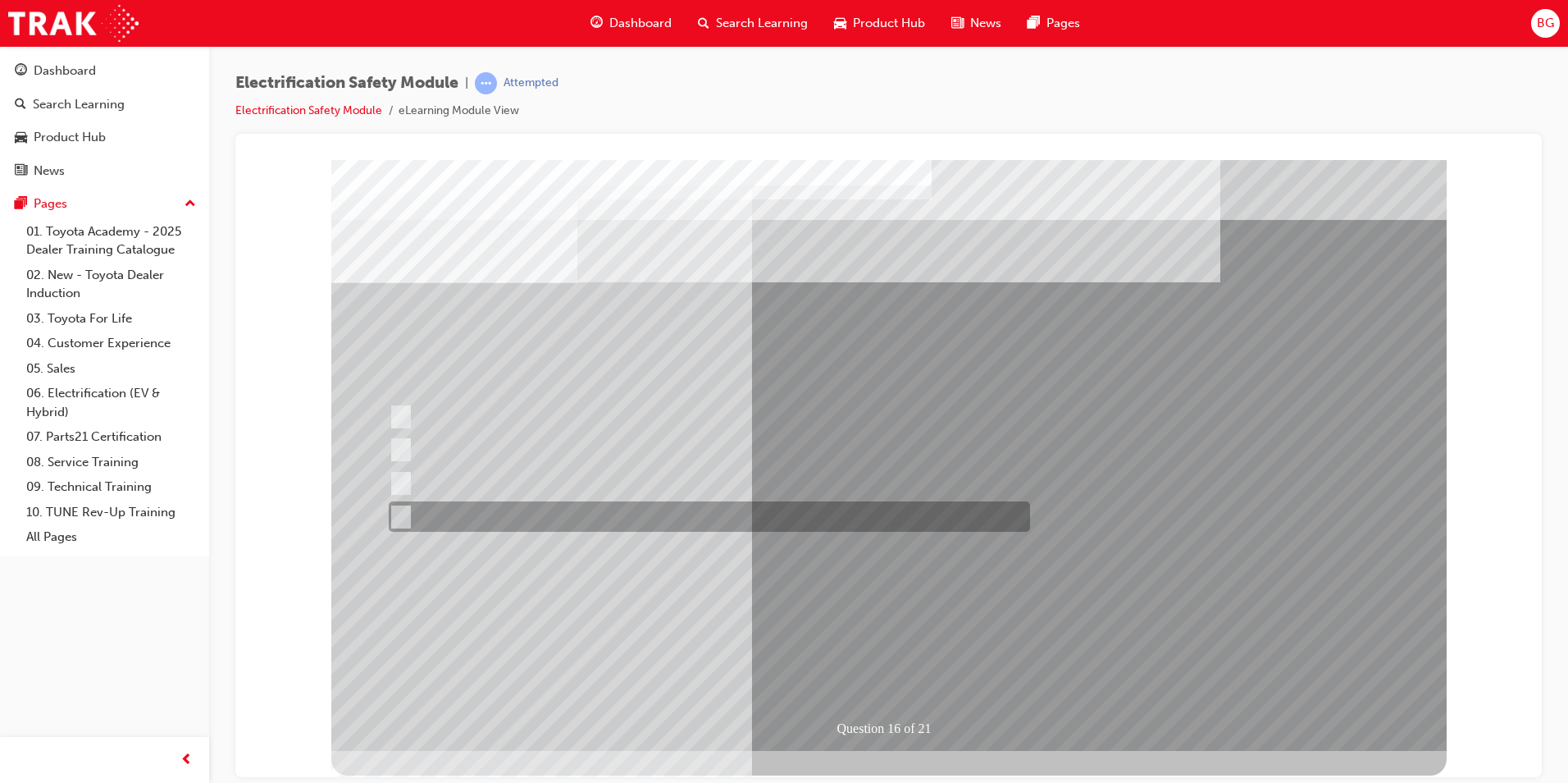
click at [404, 505] on div at bounding box center [706, 516] width 642 height 30
radio input "true"
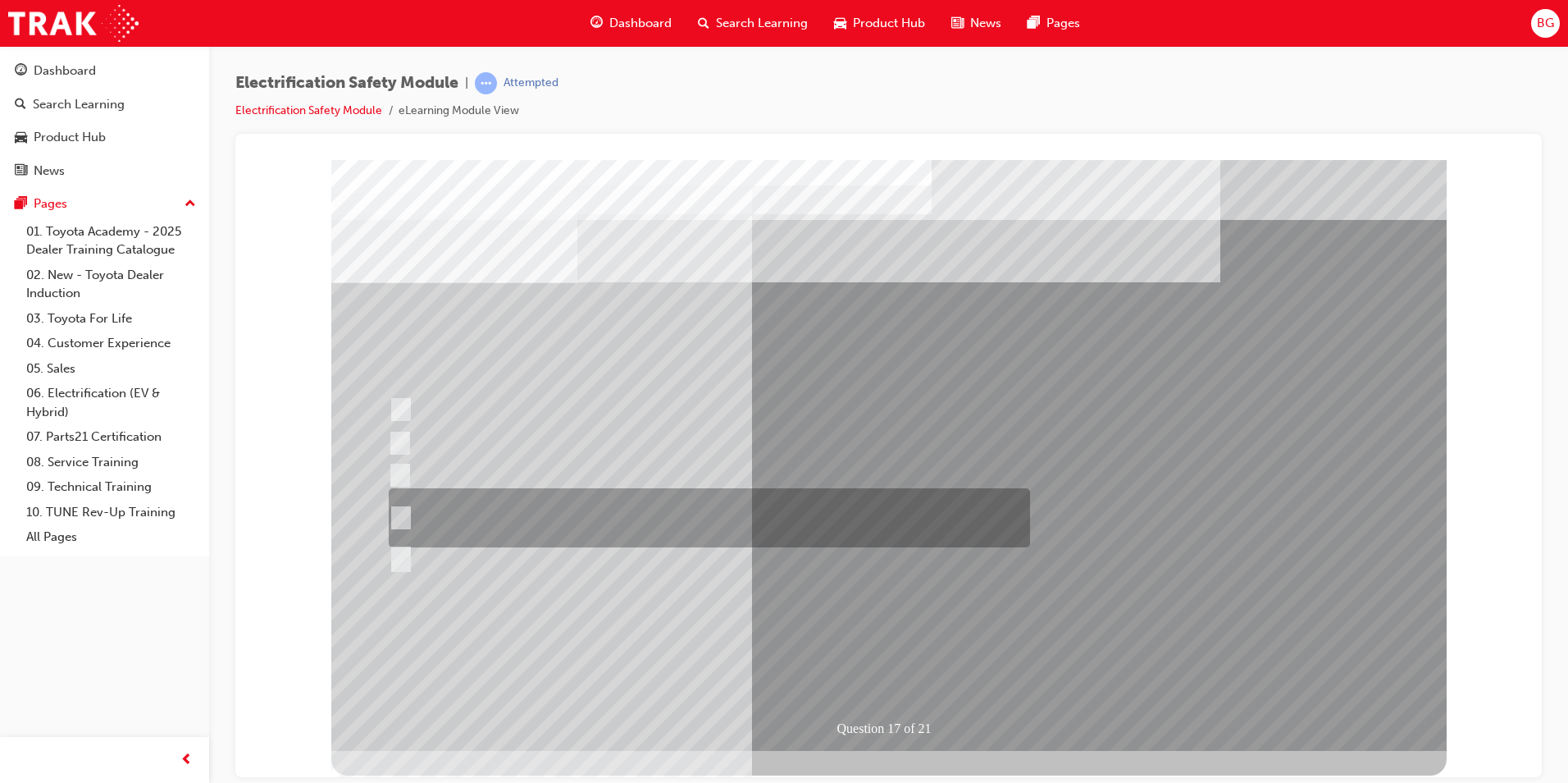
click at [407, 510] on div at bounding box center [706, 517] width 642 height 59
radio input "true"
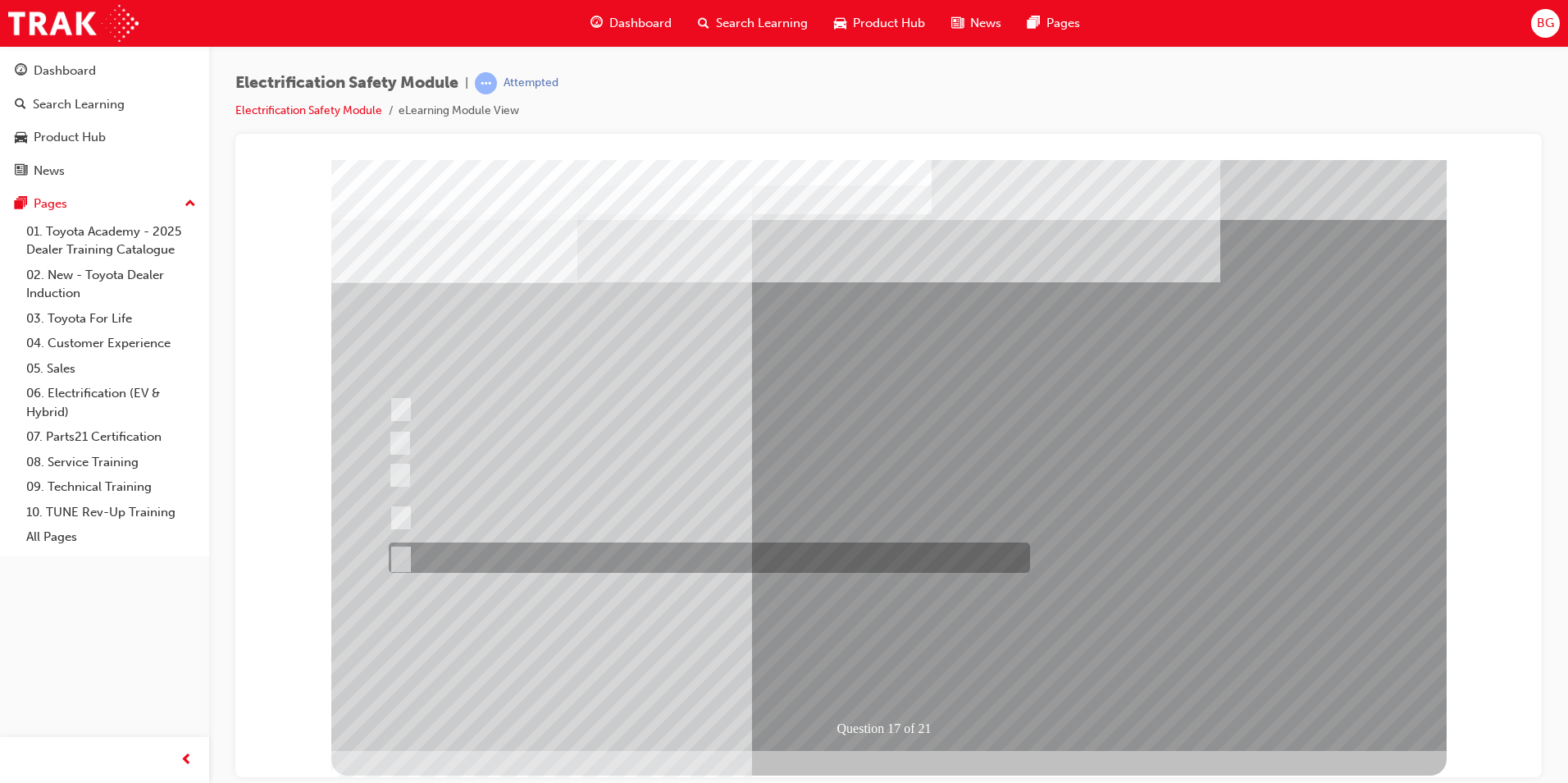
click at [406, 549] on input "All of the above." at bounding box center [398, 558] width 18 height 18
radio input "true"
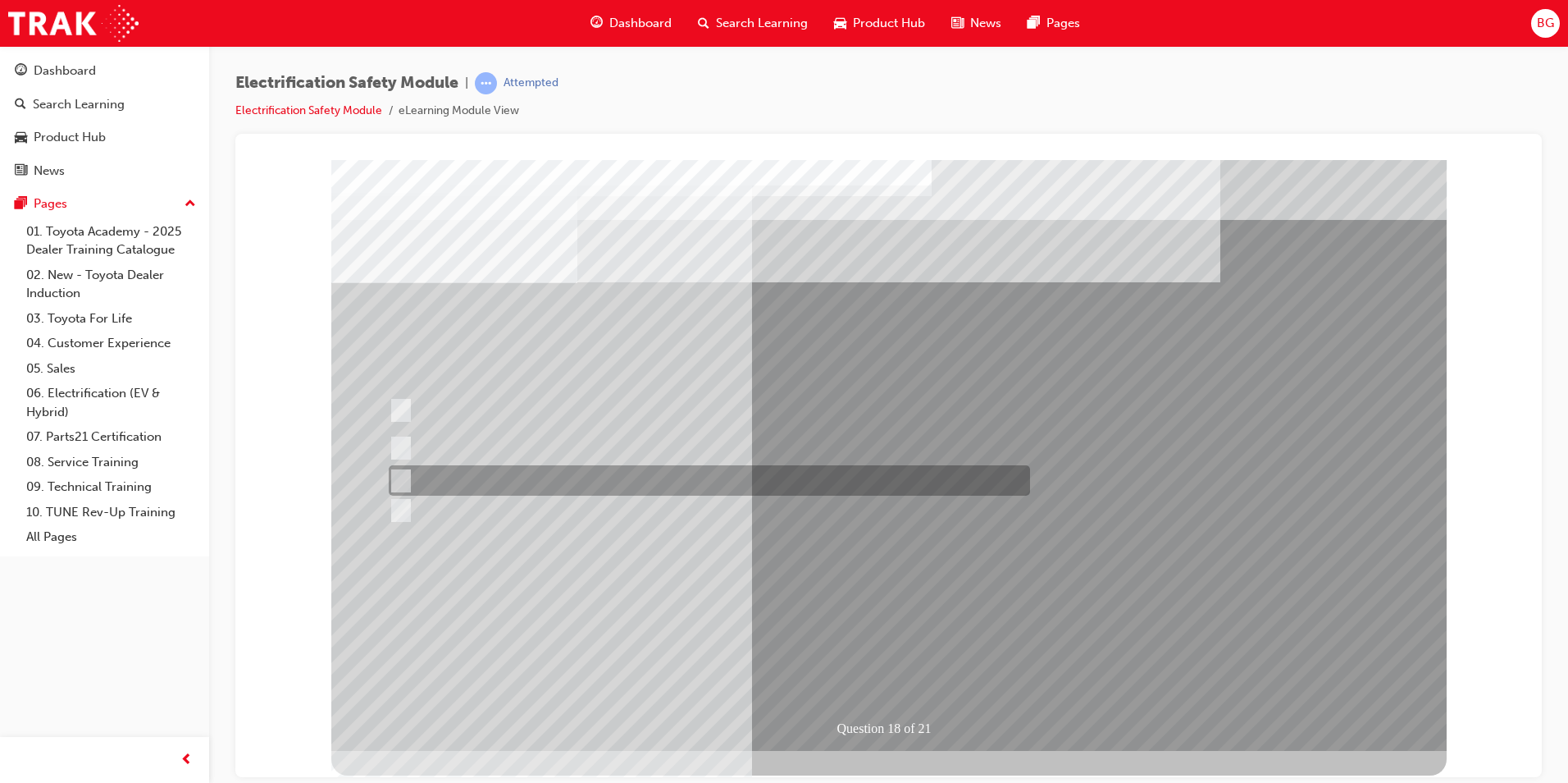
click at [401, 482] on input "Discard the gloves and use a new pair." at bounding box center [398, 481] width 18 height 18
radio input "true"
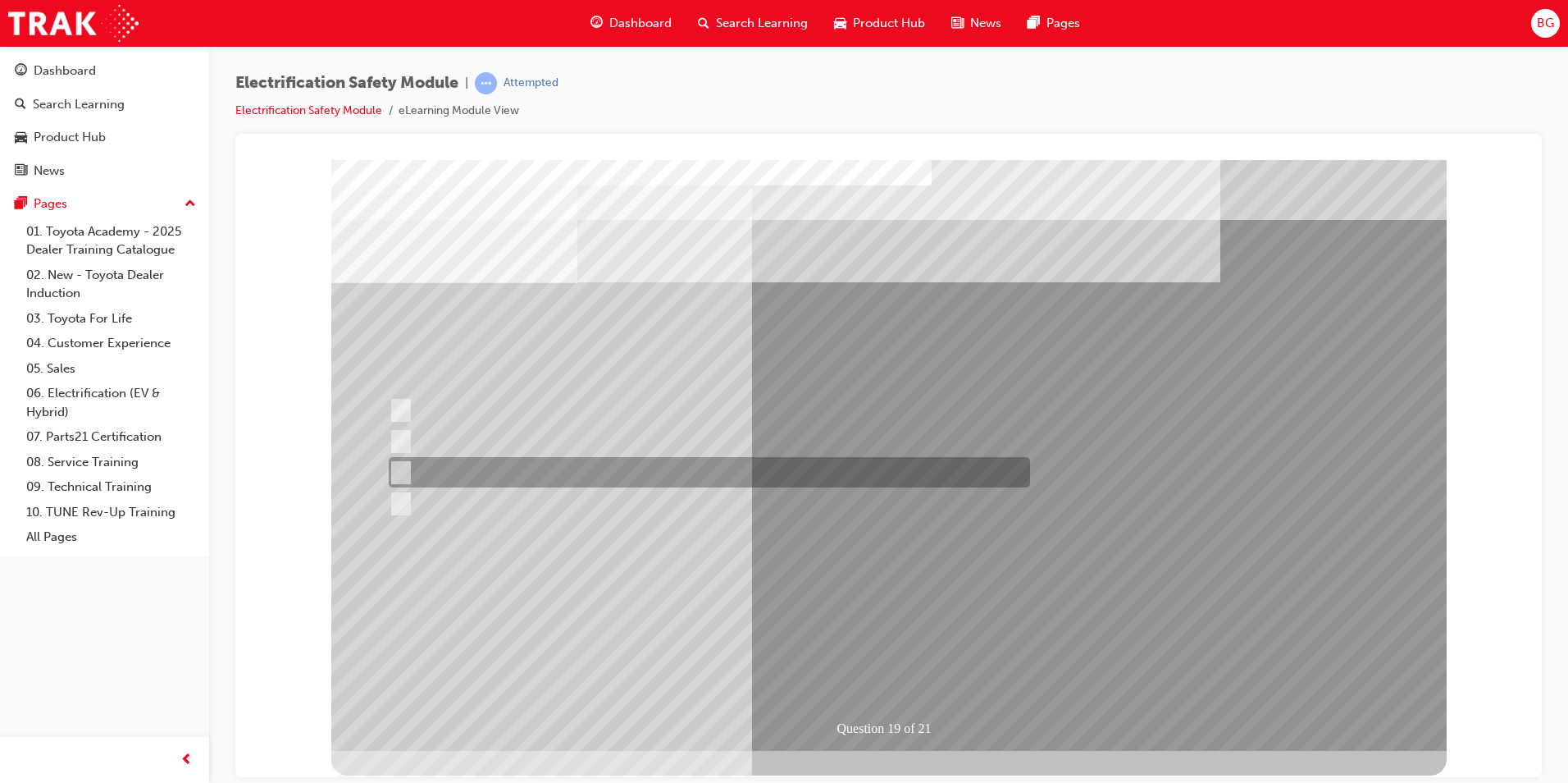
click at [401, 469] on input "To make wearing Electrical Insulating Gloves more comfortable and hygienic." at bounding box center [398, 472] width 18 height 18
radio input "true"
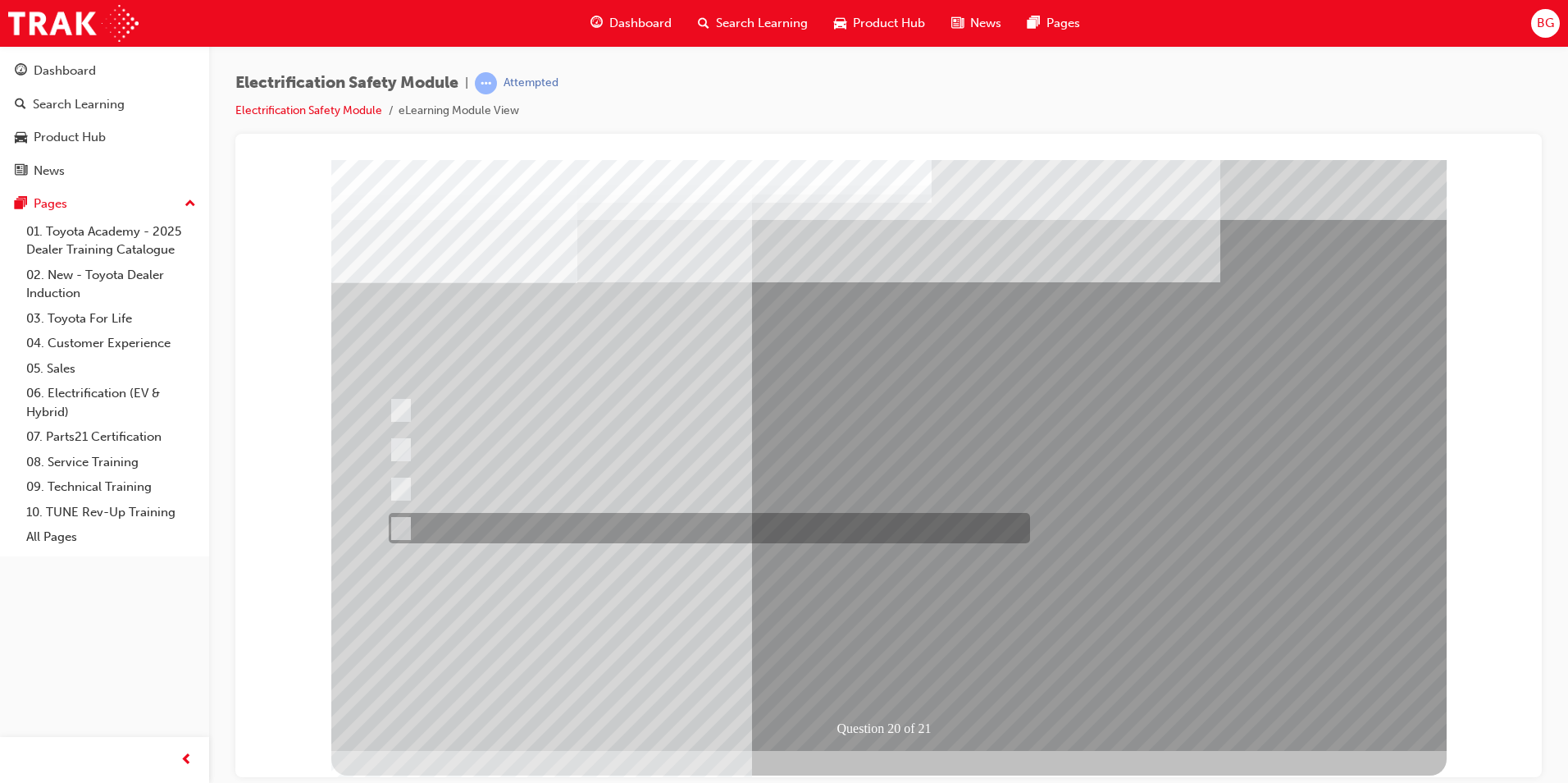
click at [404, 527] on input "All these statements are correct." at bounding box center [398, 528] width 18 height 18
radio input "true"
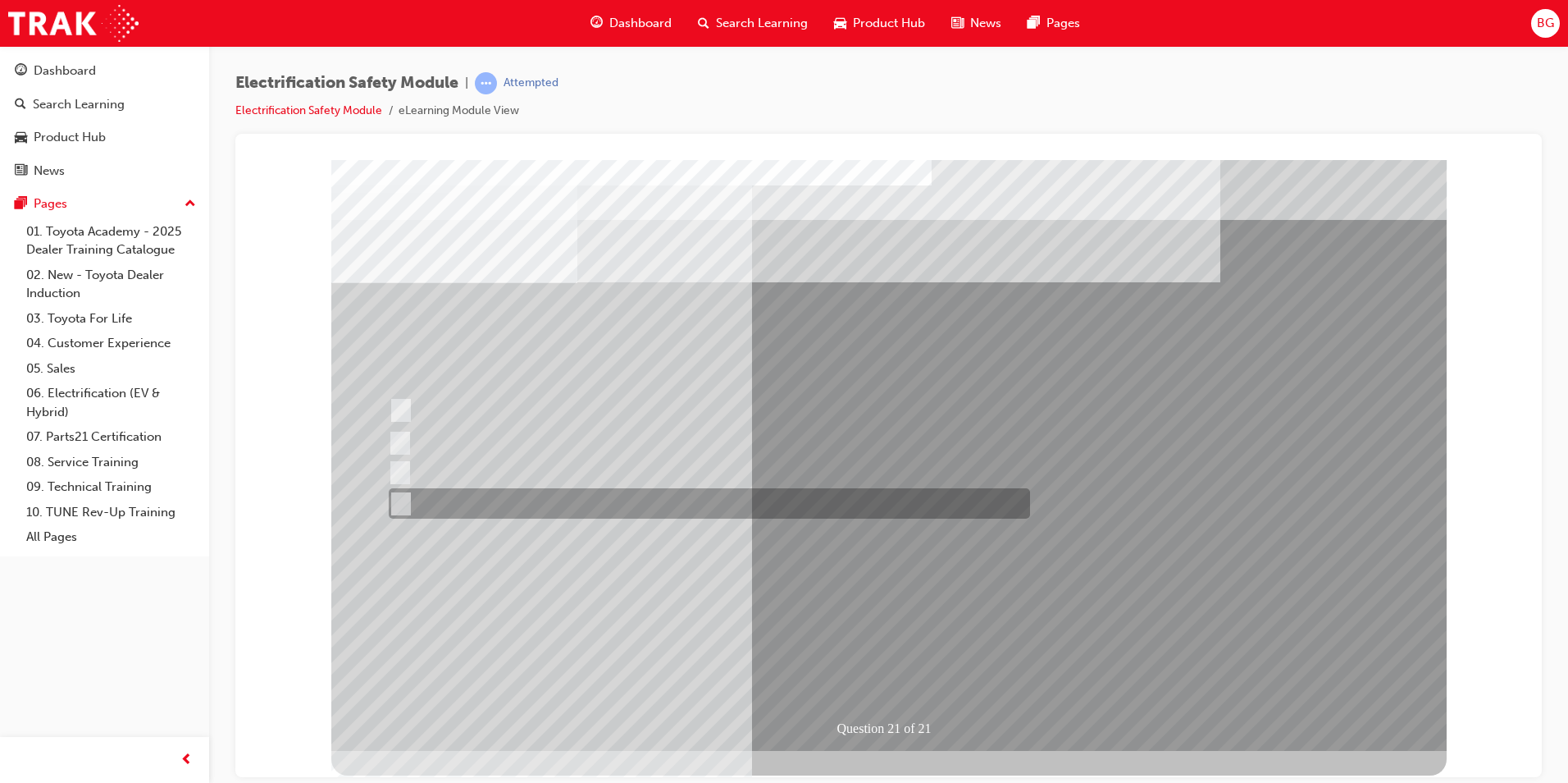
click at [405, 497] on input "All these items should be removed to improve safety" at bounding box center [398, 504] width 18 height 18
radio input "true"
